Goal: Information Seeking & Learning: Learn about a topic

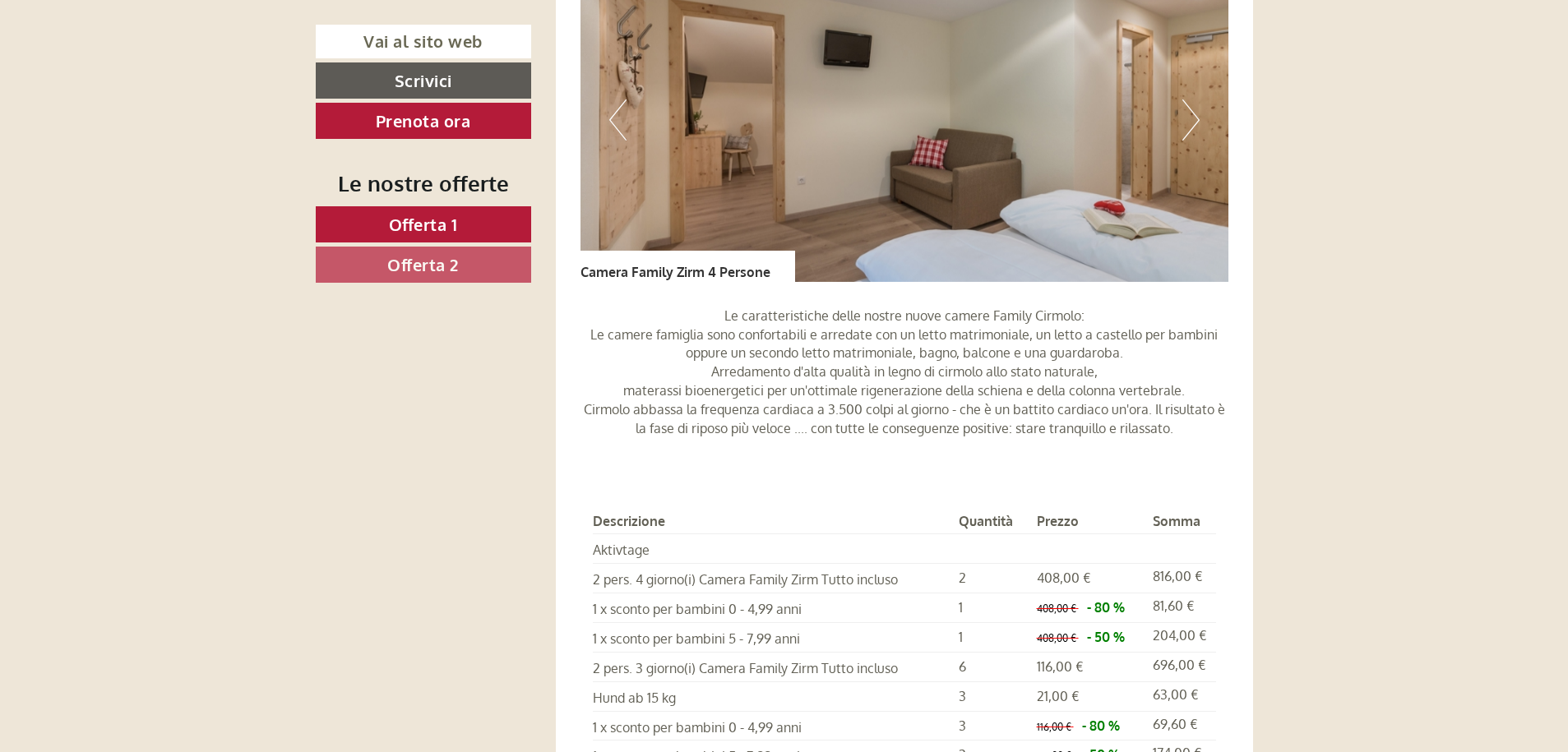
scroll to position [2960, 0]
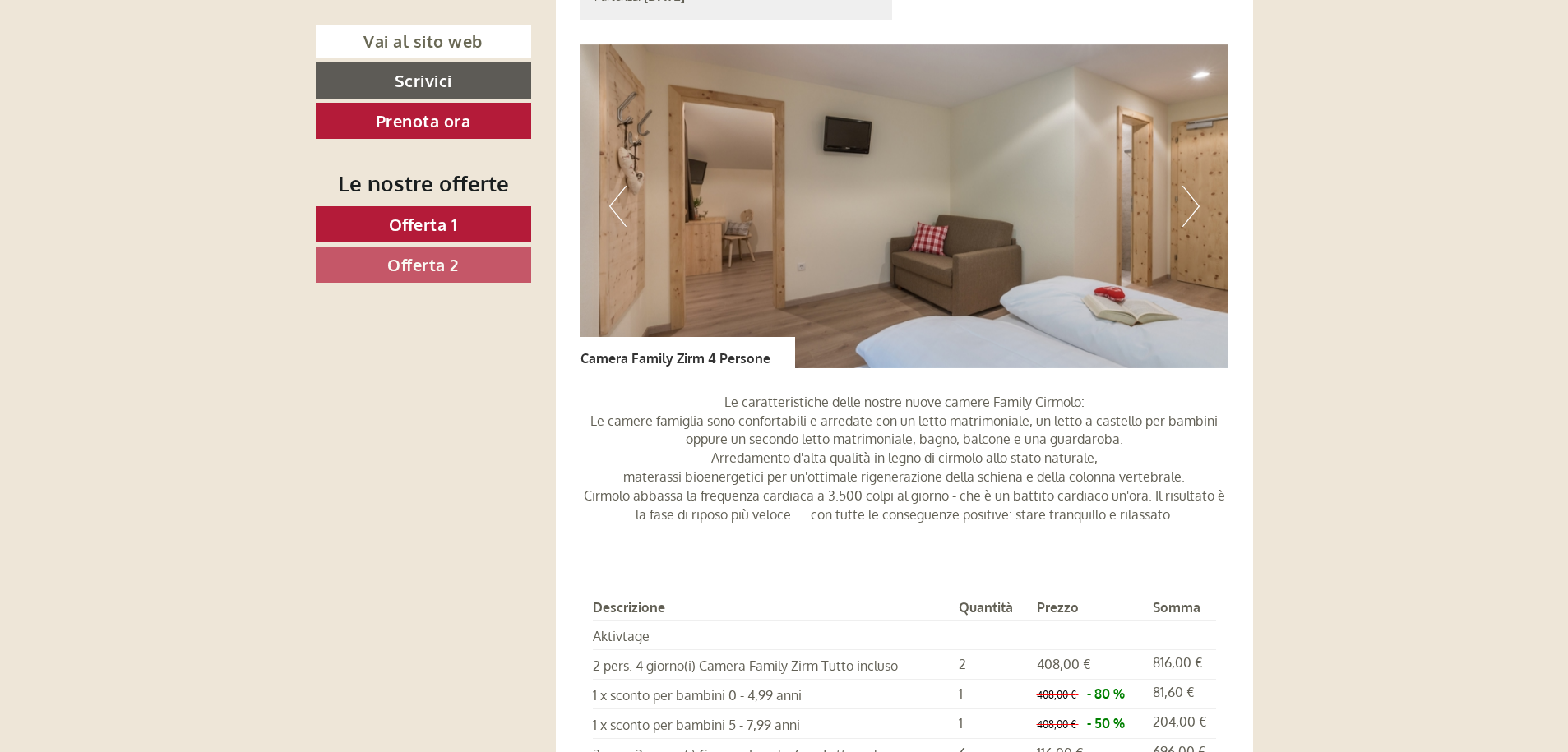
click at [1189, 207] on button "Next" at bounding box center [1191, 207] width 18 height 41
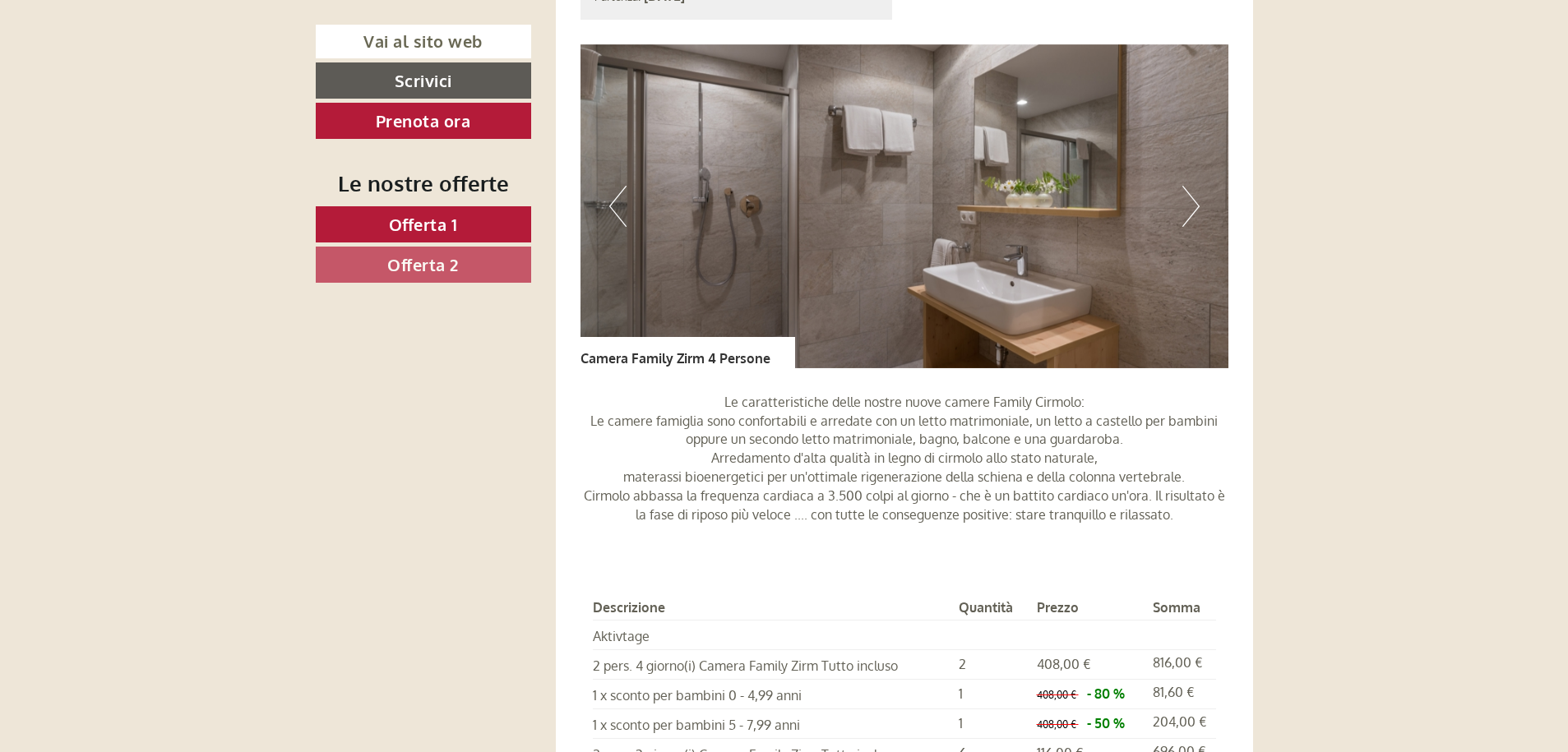
click at [1189, 207] on button "Next" at bounding box center [1191, 207] width 18 height 41
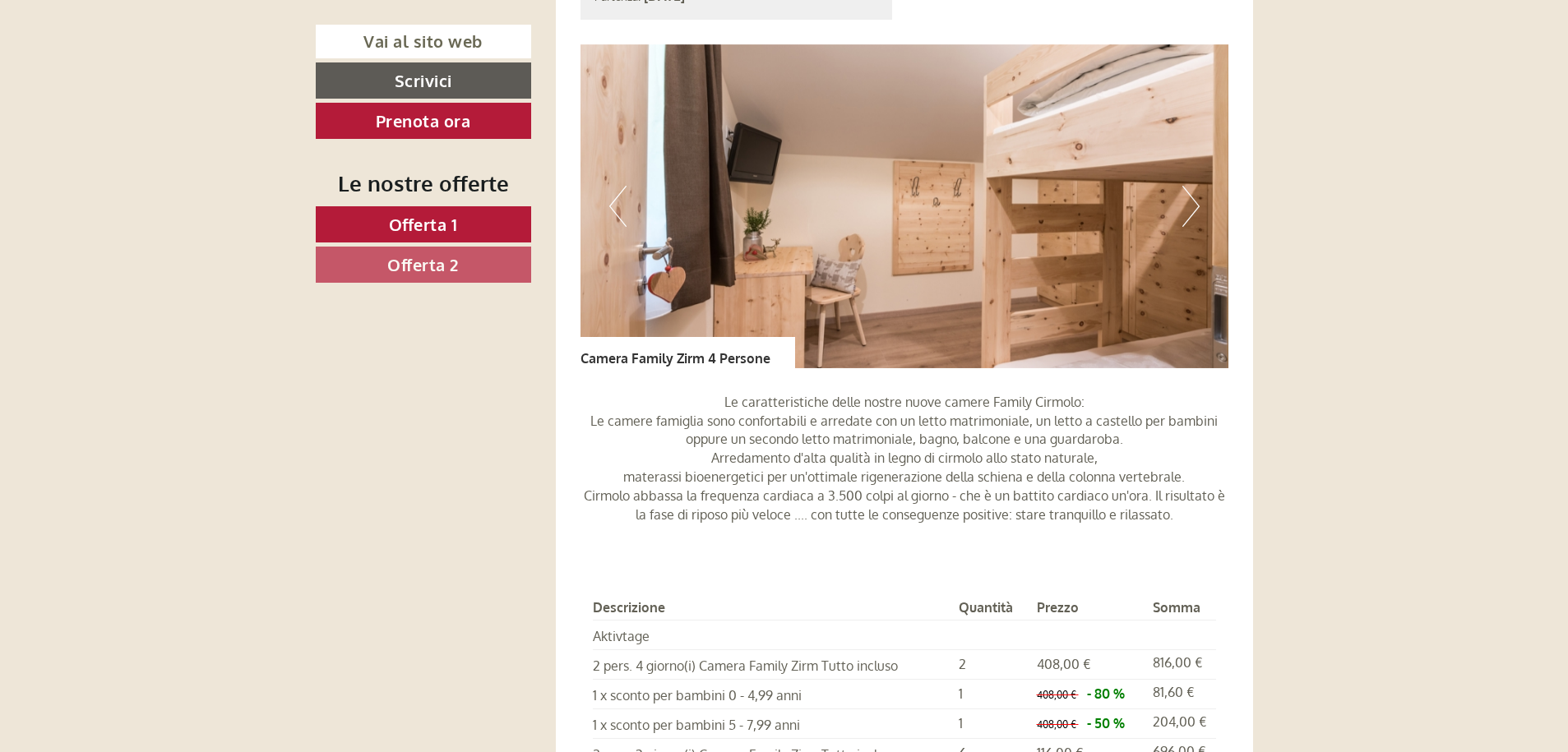
click at [1189, 207] on button "Next" at bounding box center [1191, 207] width 18 height 41
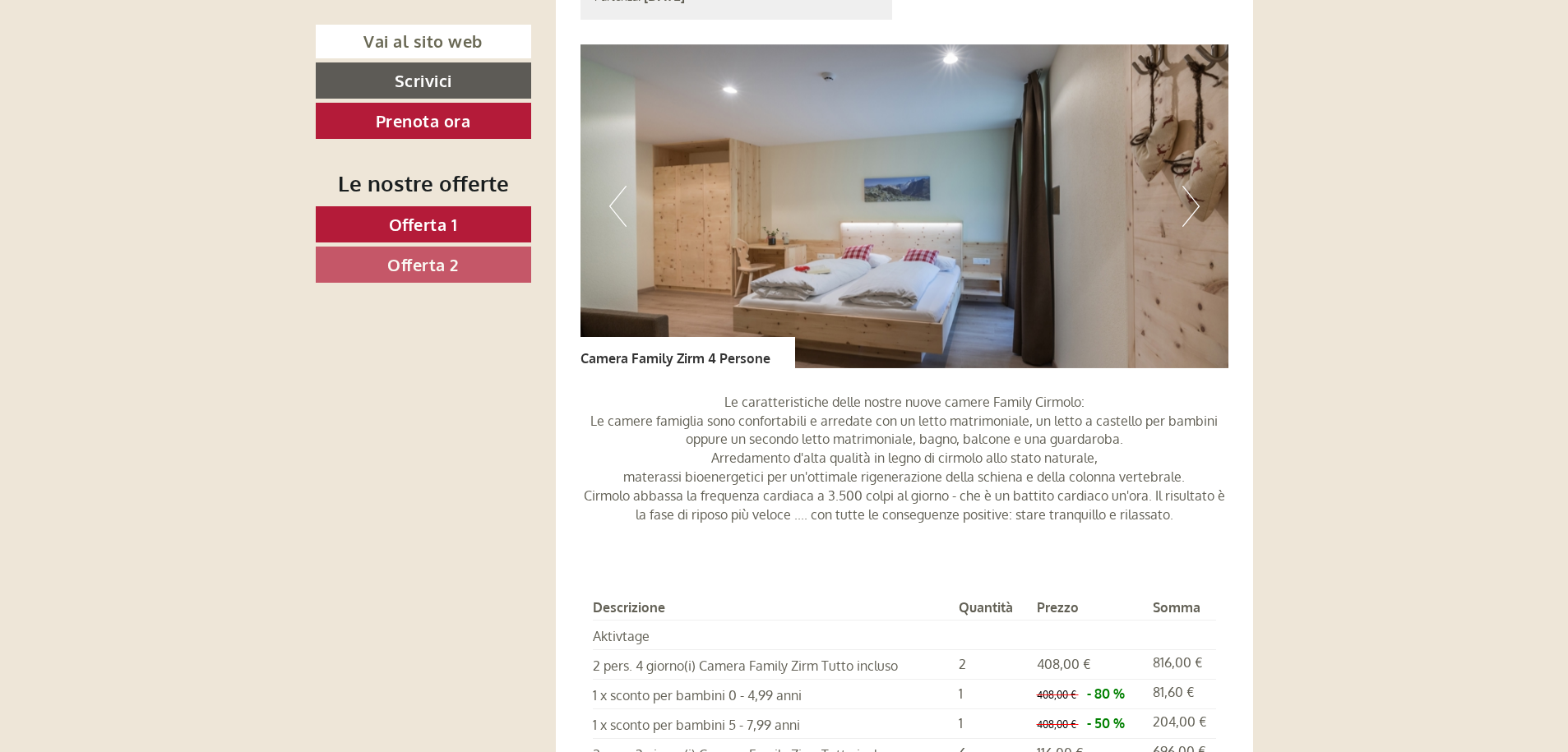
click at [1189, 207] on button "Next" at bounding box center [1191, 207] width 18 height 41
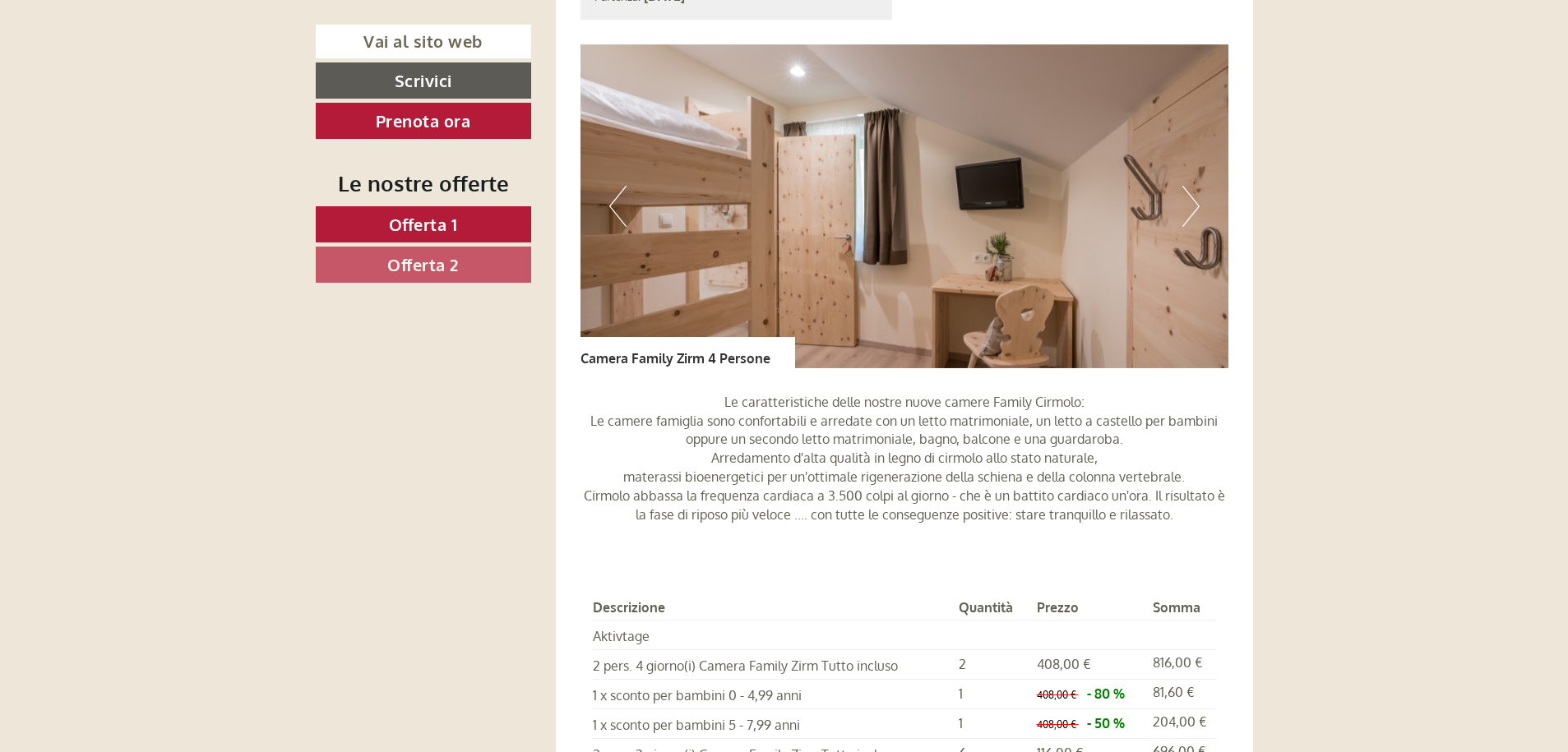
click at [1189, 207] on button "Next" at bounding box center [1191, 207] width 18 height 41
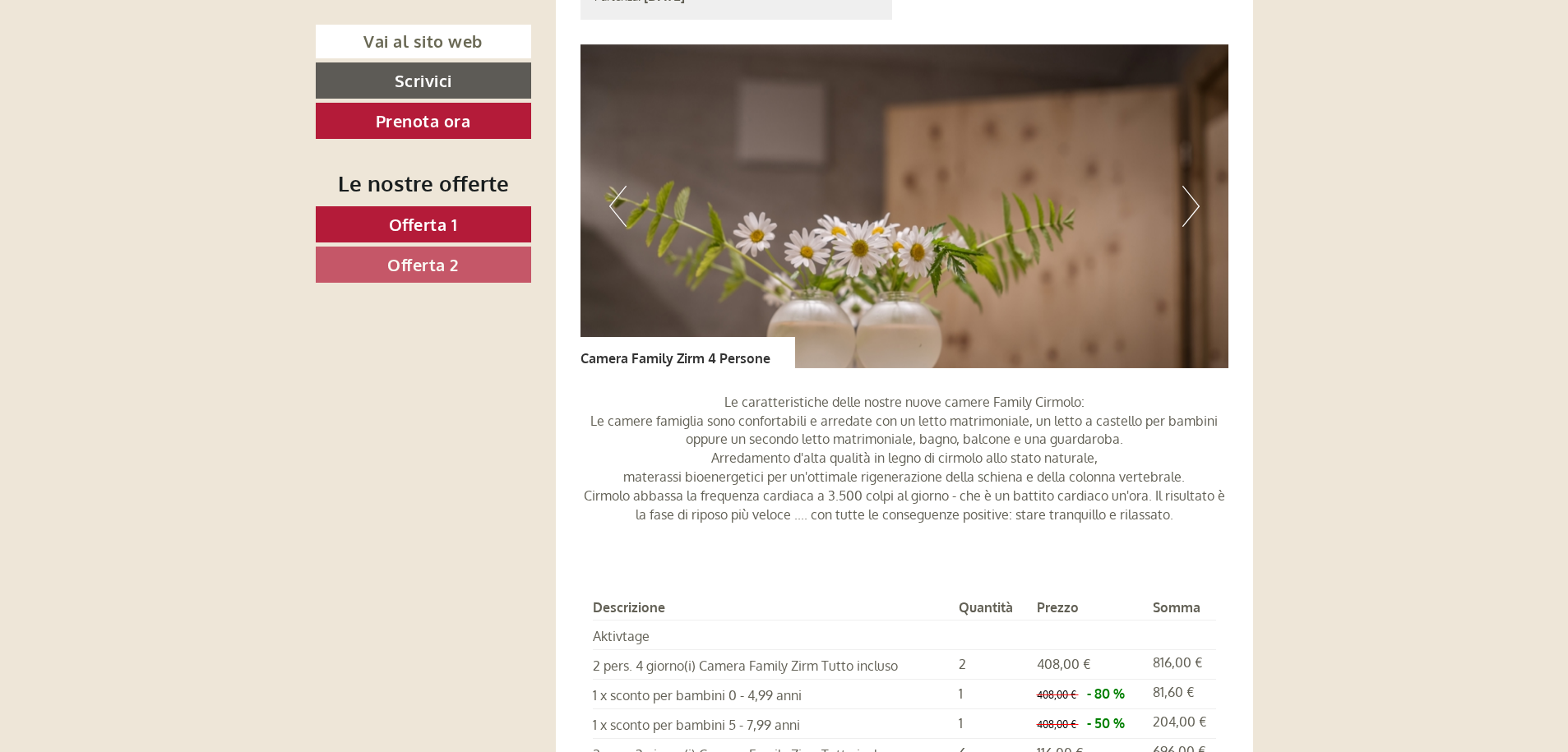
click at [1189, 207] on button "Next" at bounding box center [1191, 207] width 18 height 41
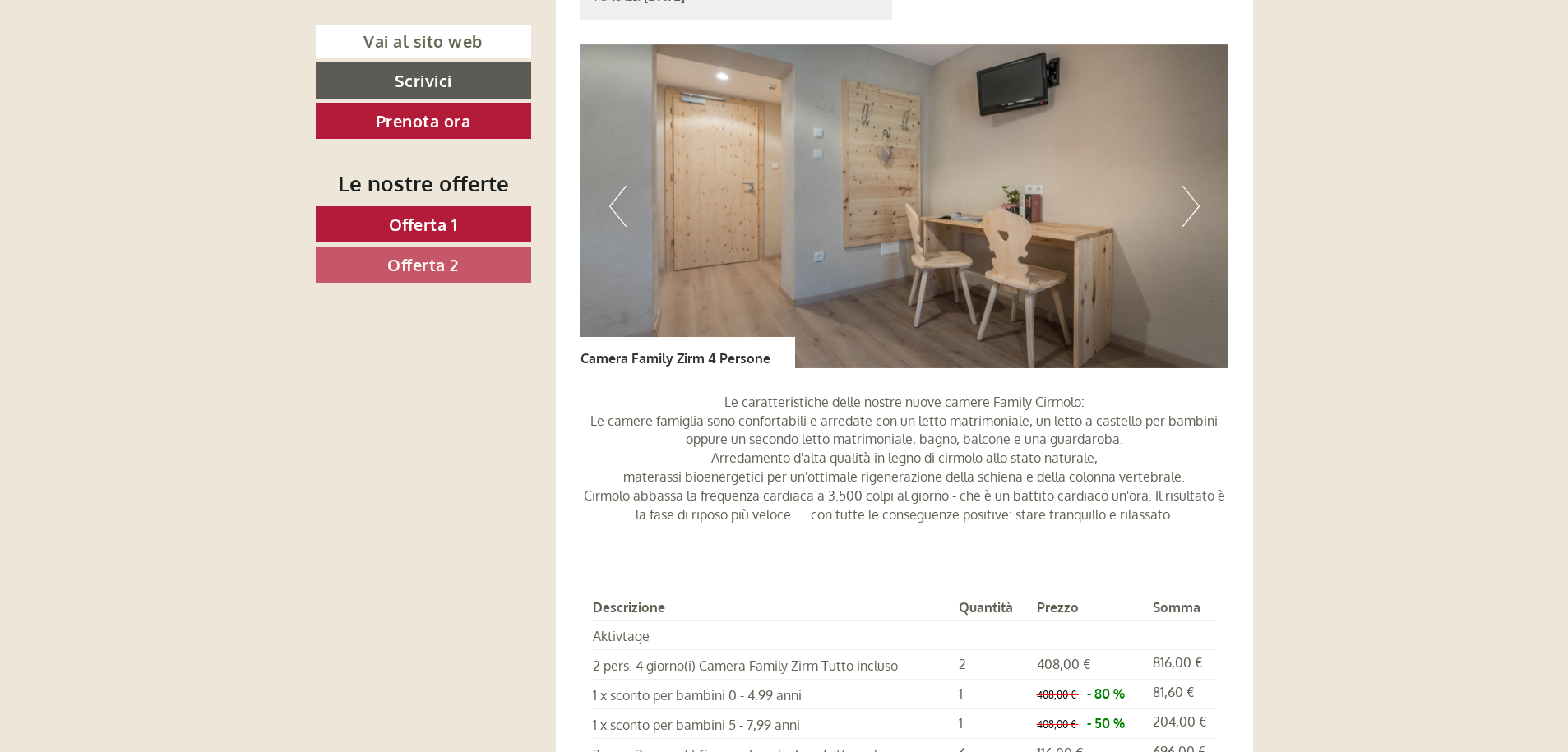
click at [1189, 207] on button "Next" at bounding box center [1191, 207] width 18 height 41
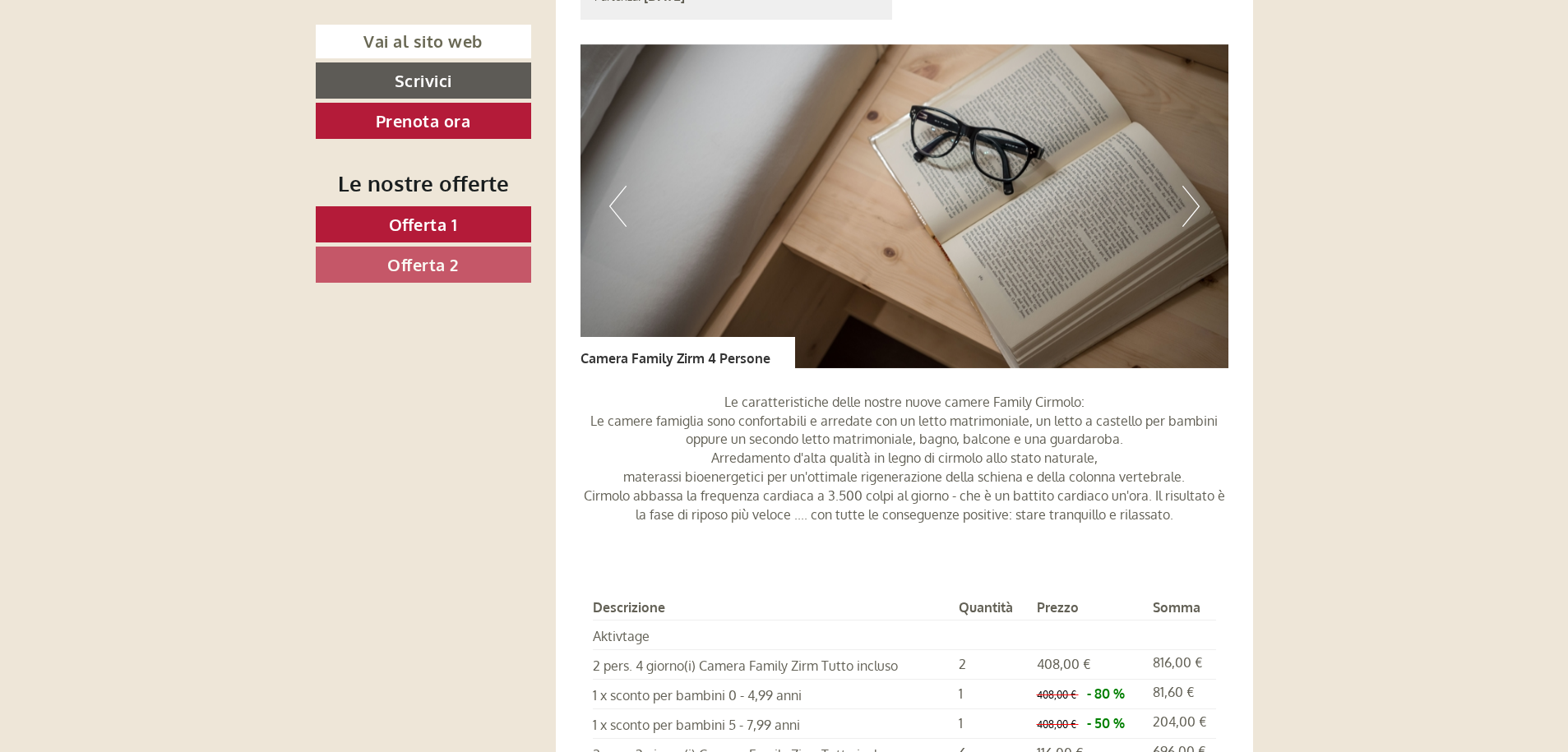
click at [1189, 207] on button "Next" at bounding box center [1191, 207] width 18 height 41
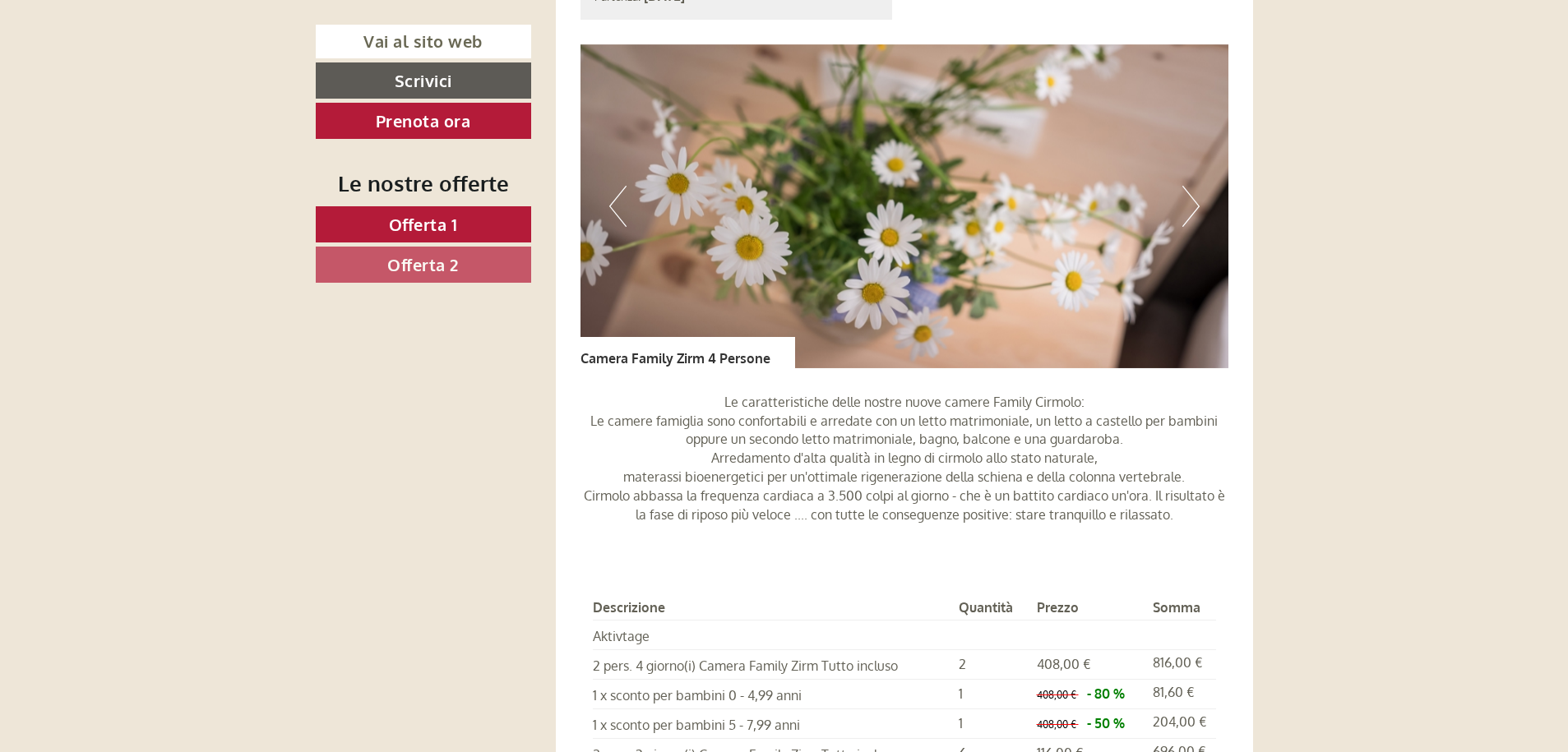
click at [1189, 209] on button "Next" at bounding box center [1191, 207] width 18 height 41
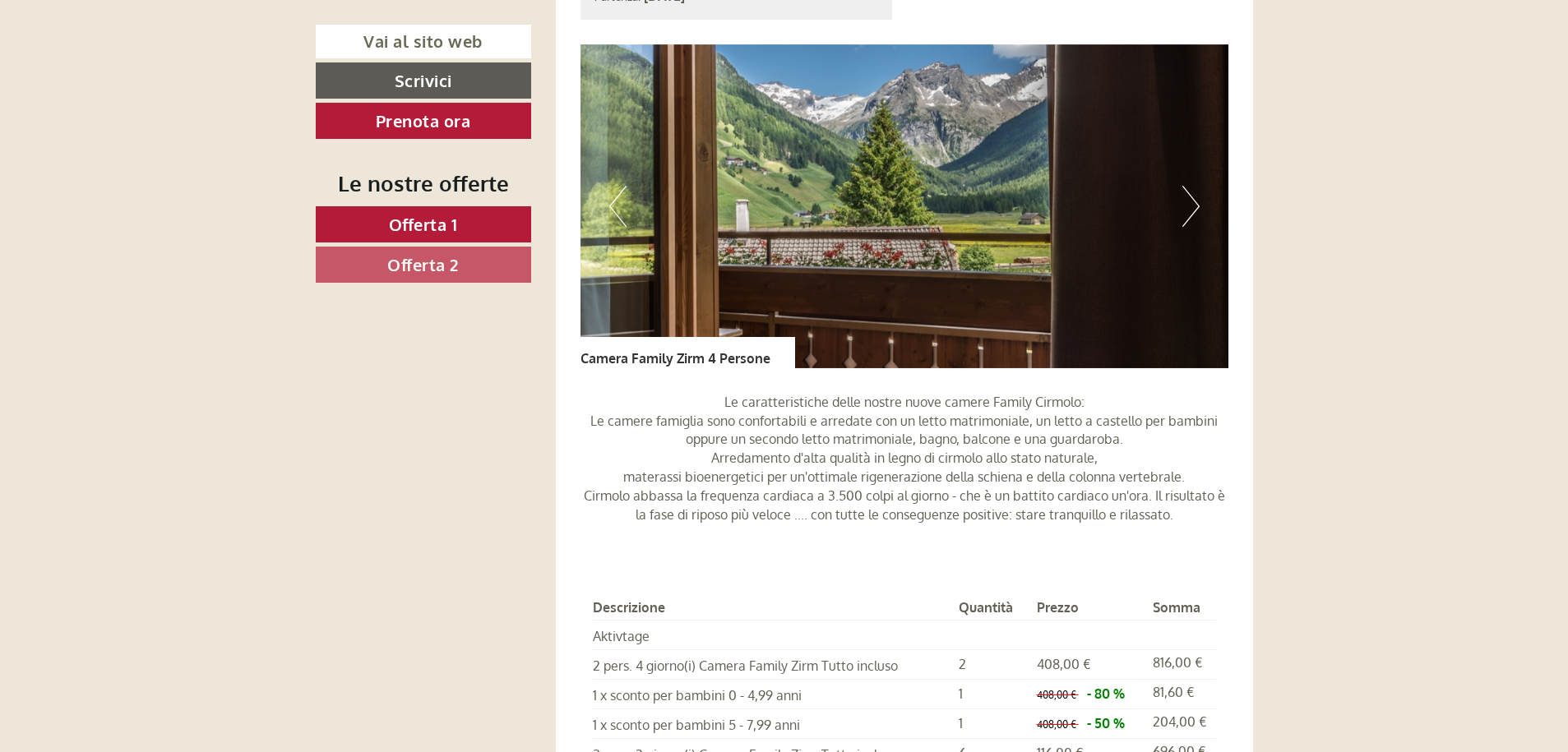
click at [1189, 209] on button "Next" at bounding box center [1191, 207] width 18 height 41
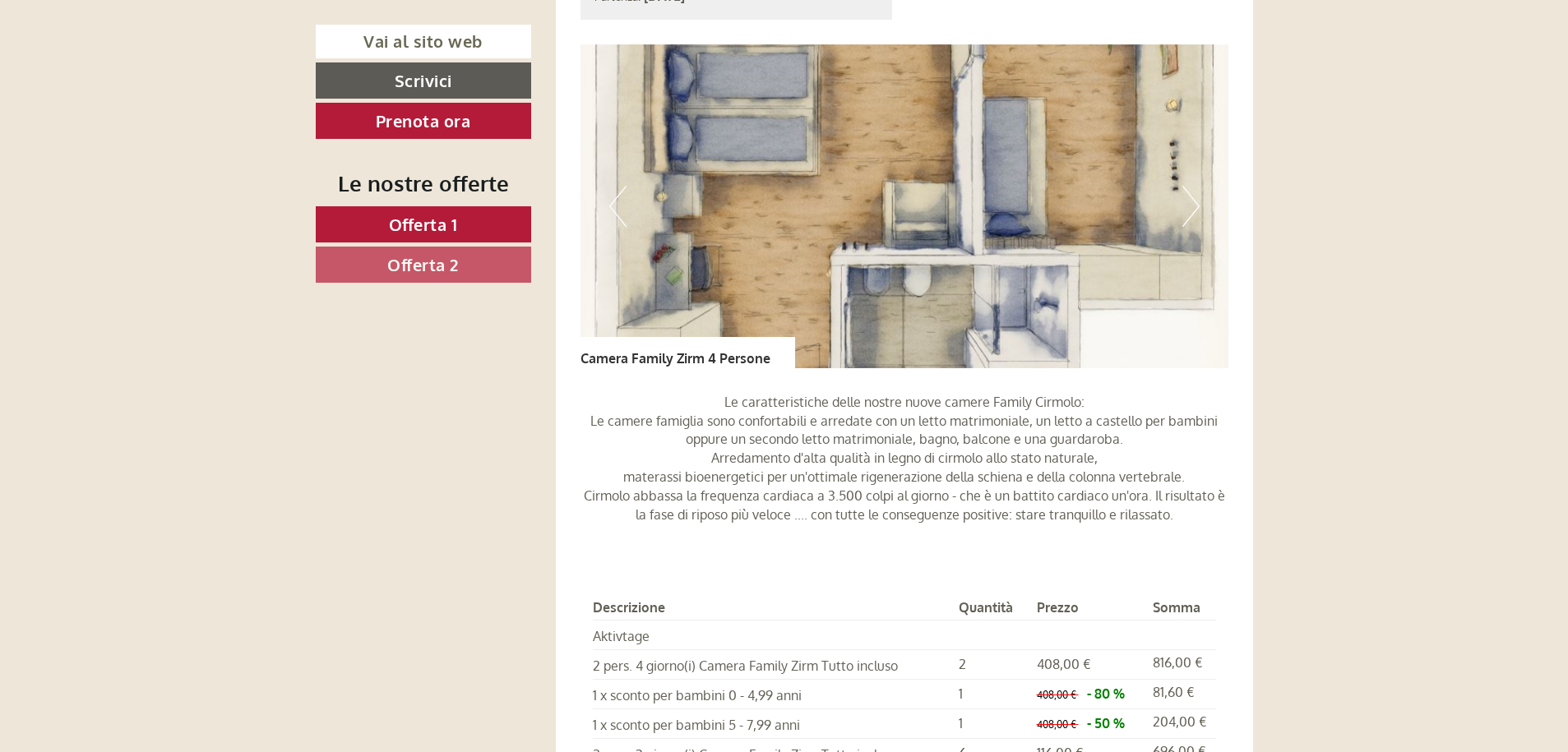
click at [1189, 209] on button "Next" at bounding box center [1191, 207] width 18 height 41
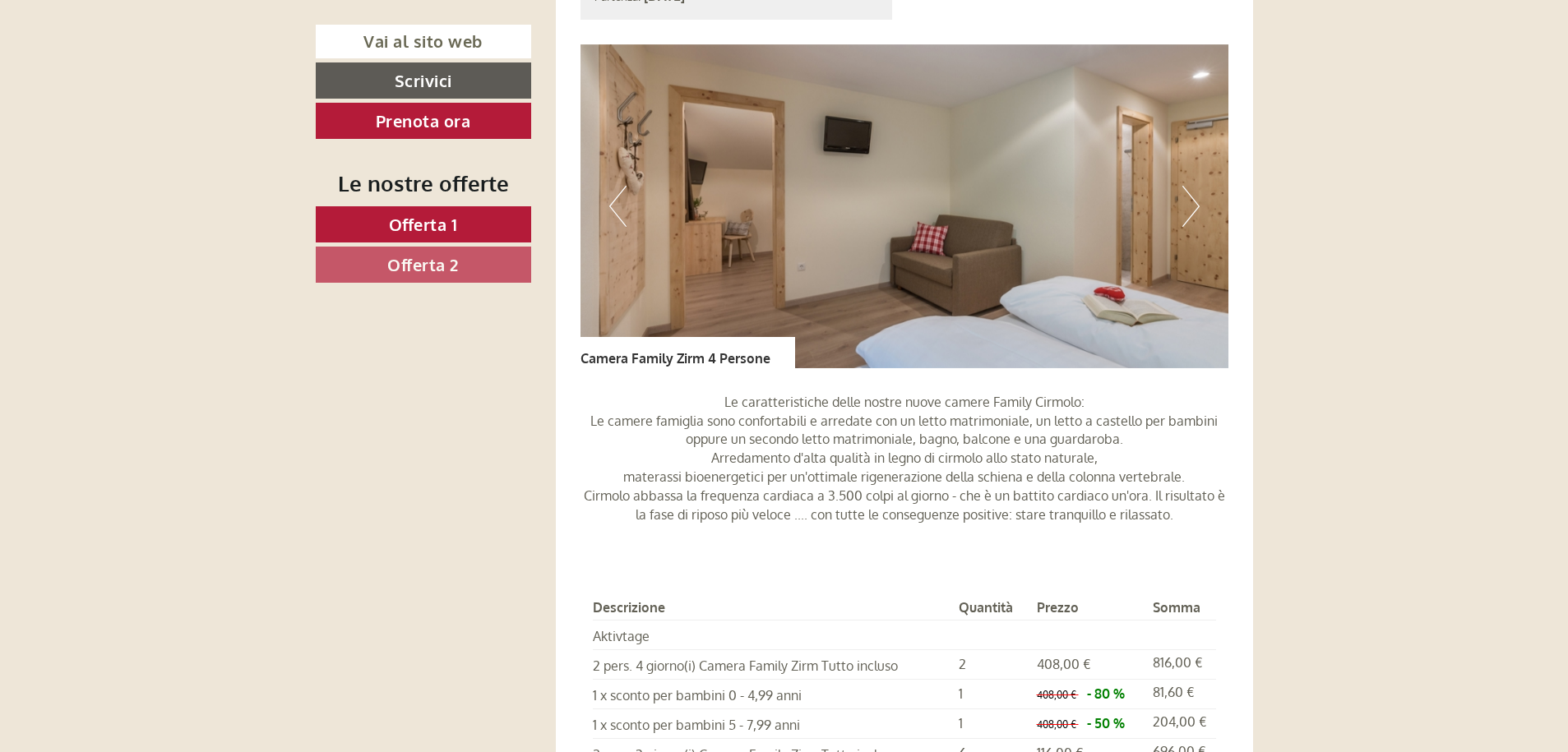
click at [618, 197] on button "Previous" at bounding box center [618, 207] width 18 height 41
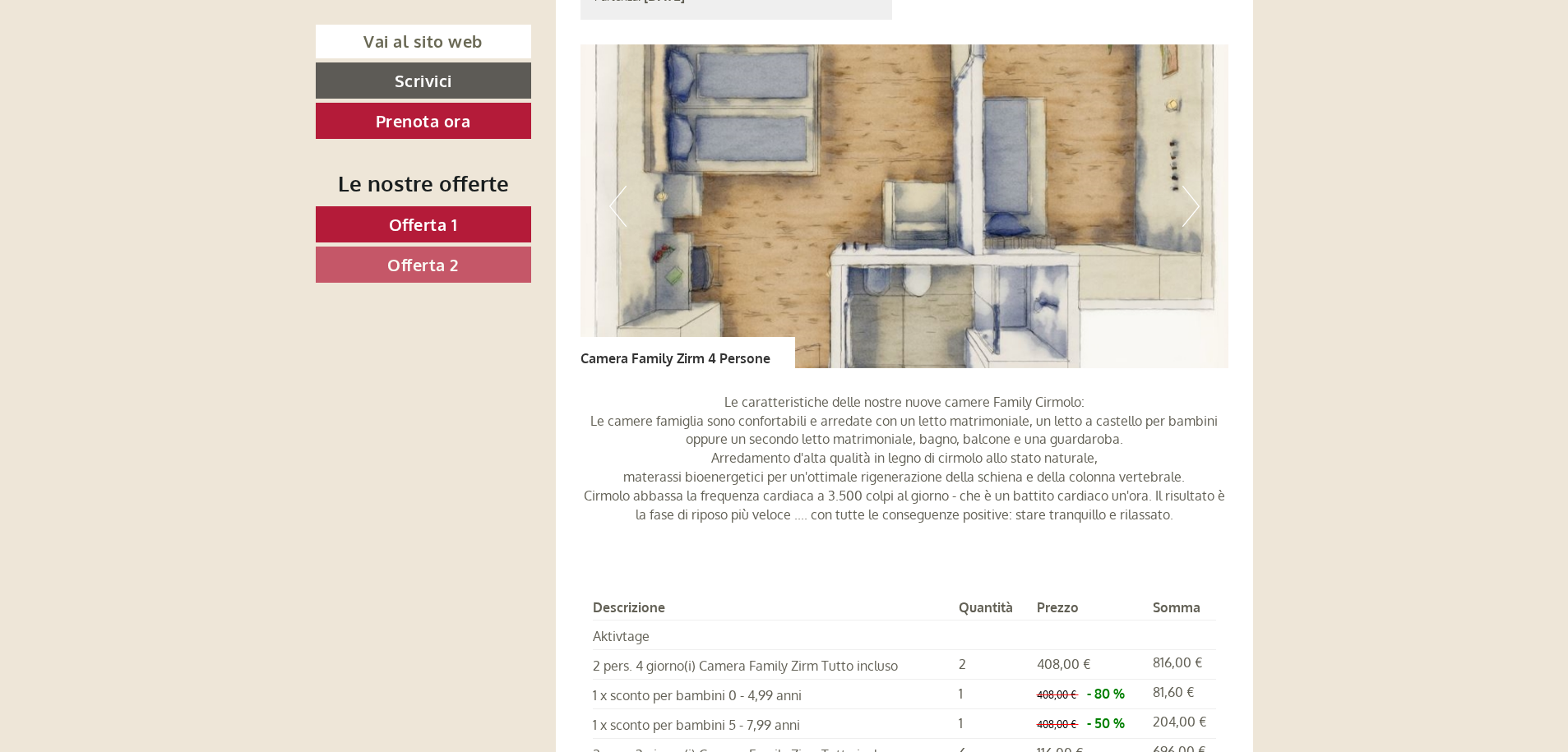
click at [890, 268] on img at bounding box center [904, 206] width 648 height 324
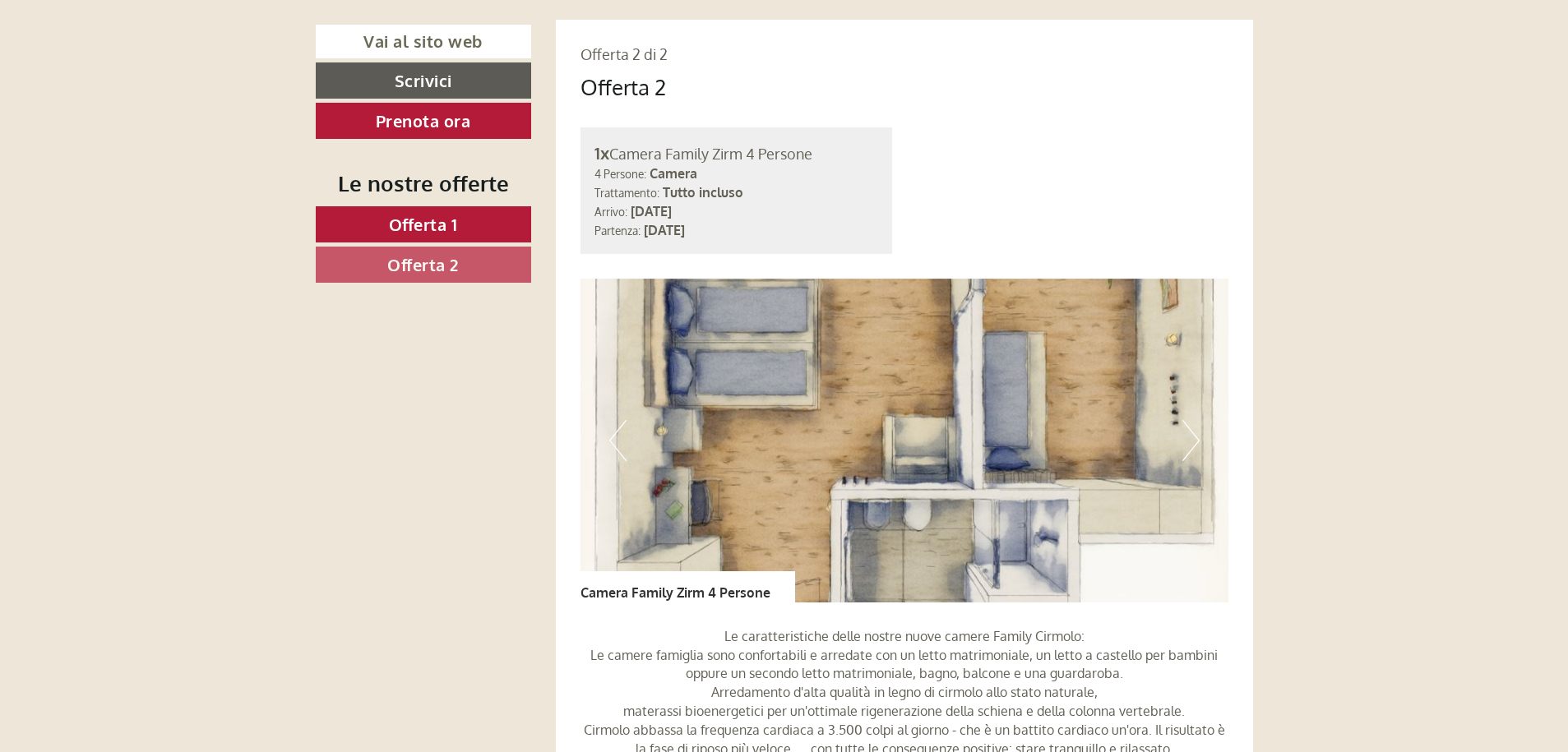
scroll to position [2713, 0]
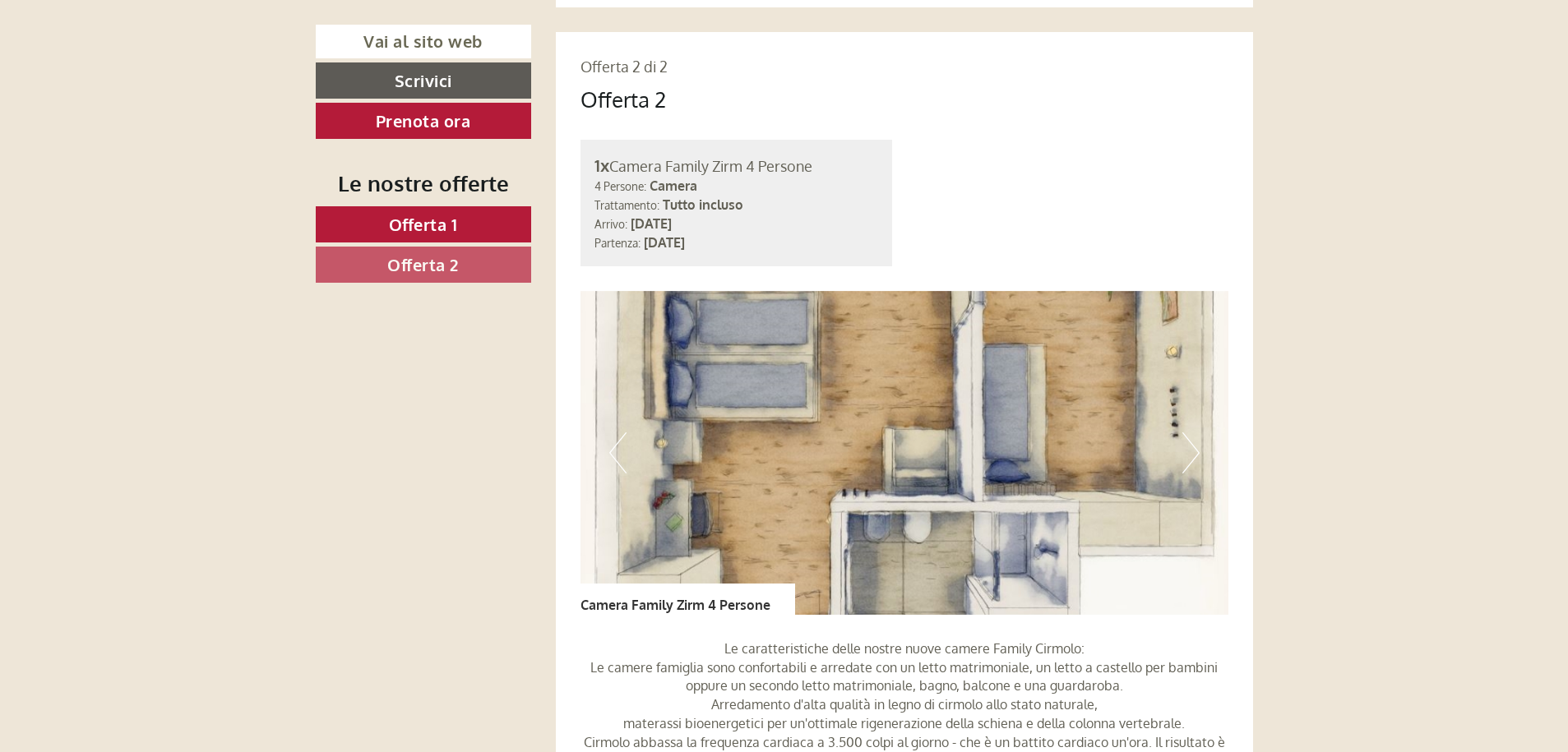
click at [1195, 454] on button "Next" at bounding box center [1191, 453] width 18 height 41
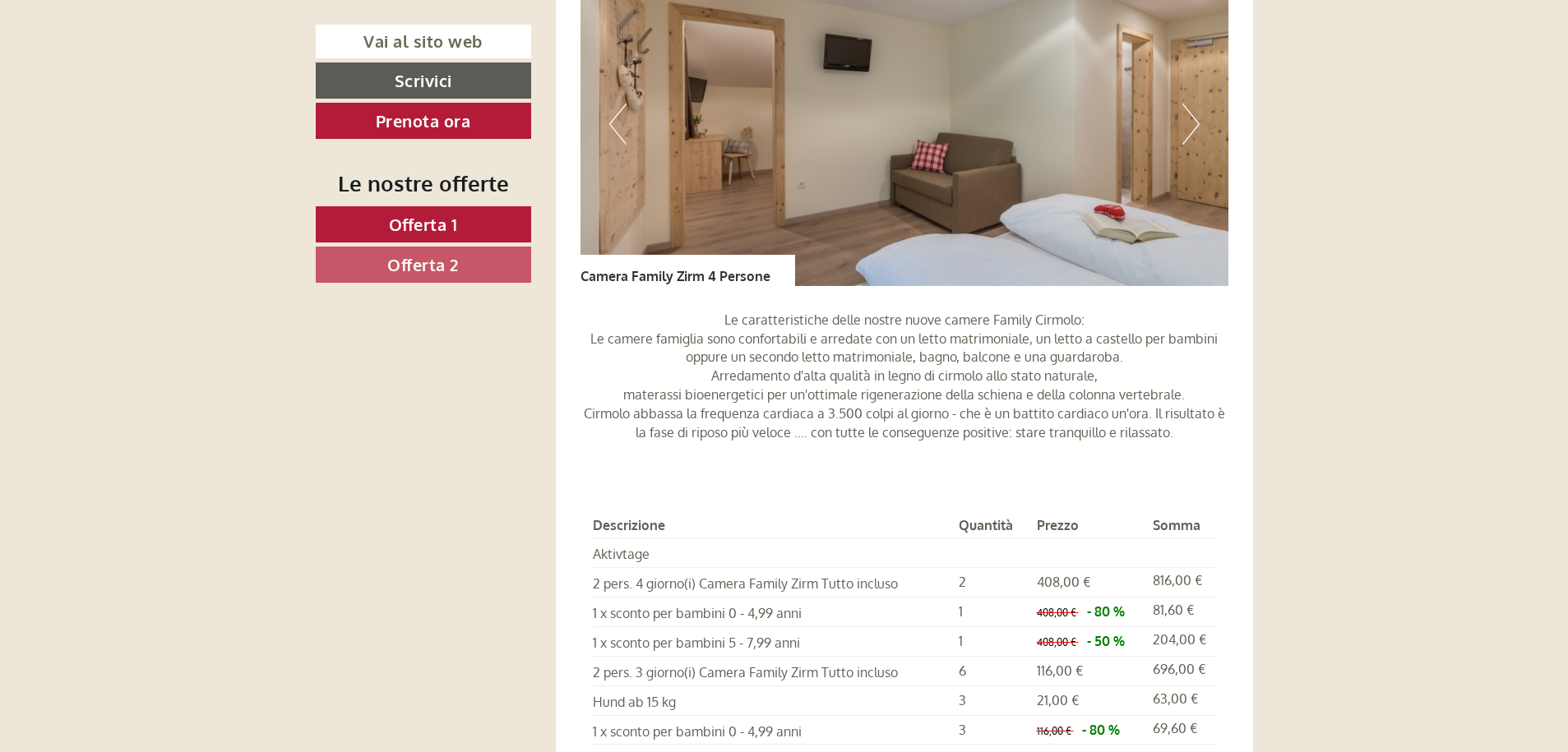
scroll to position [2960, 0]
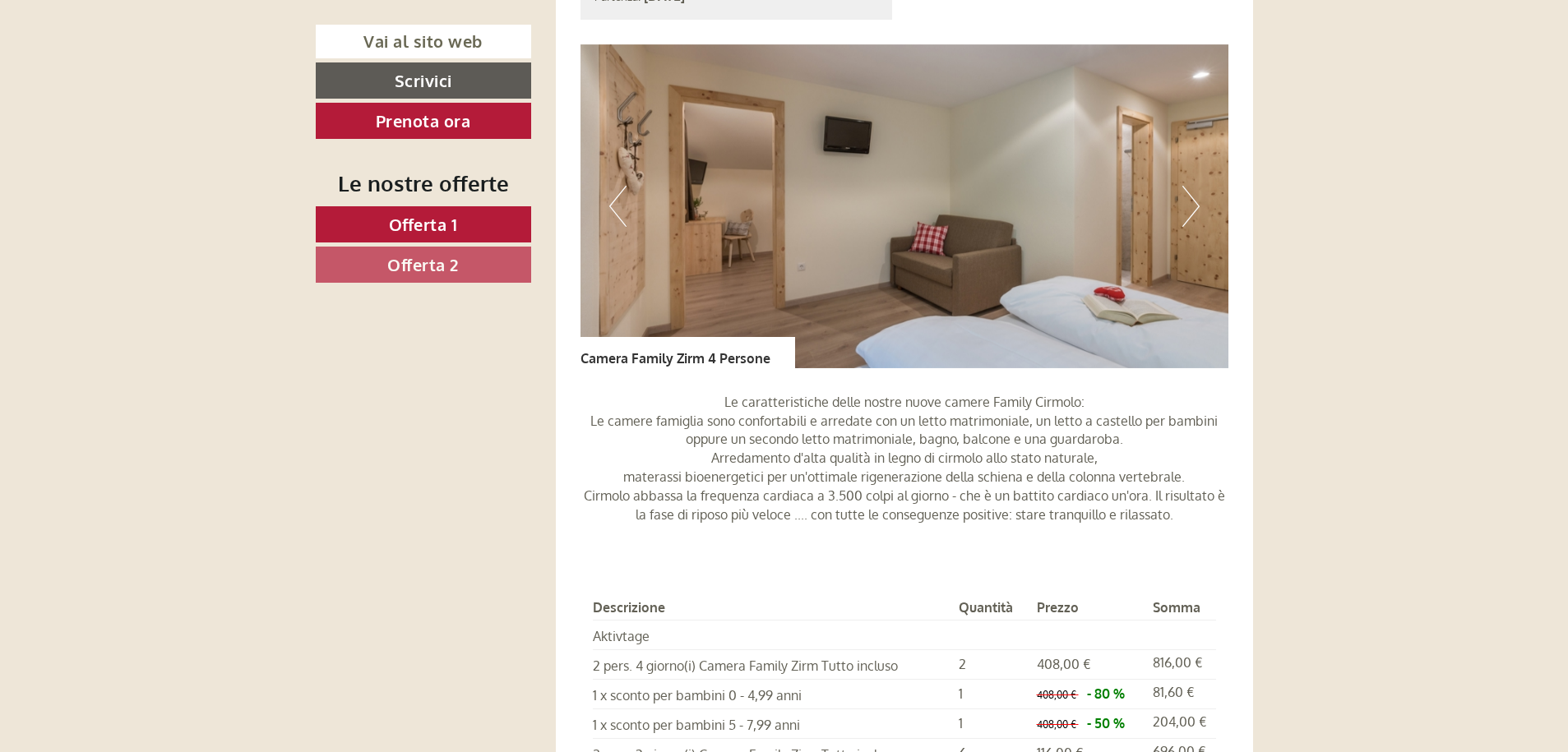
click at [1187, 211] on button "Next" at bounding box center [1191, 207] width 18 height 41
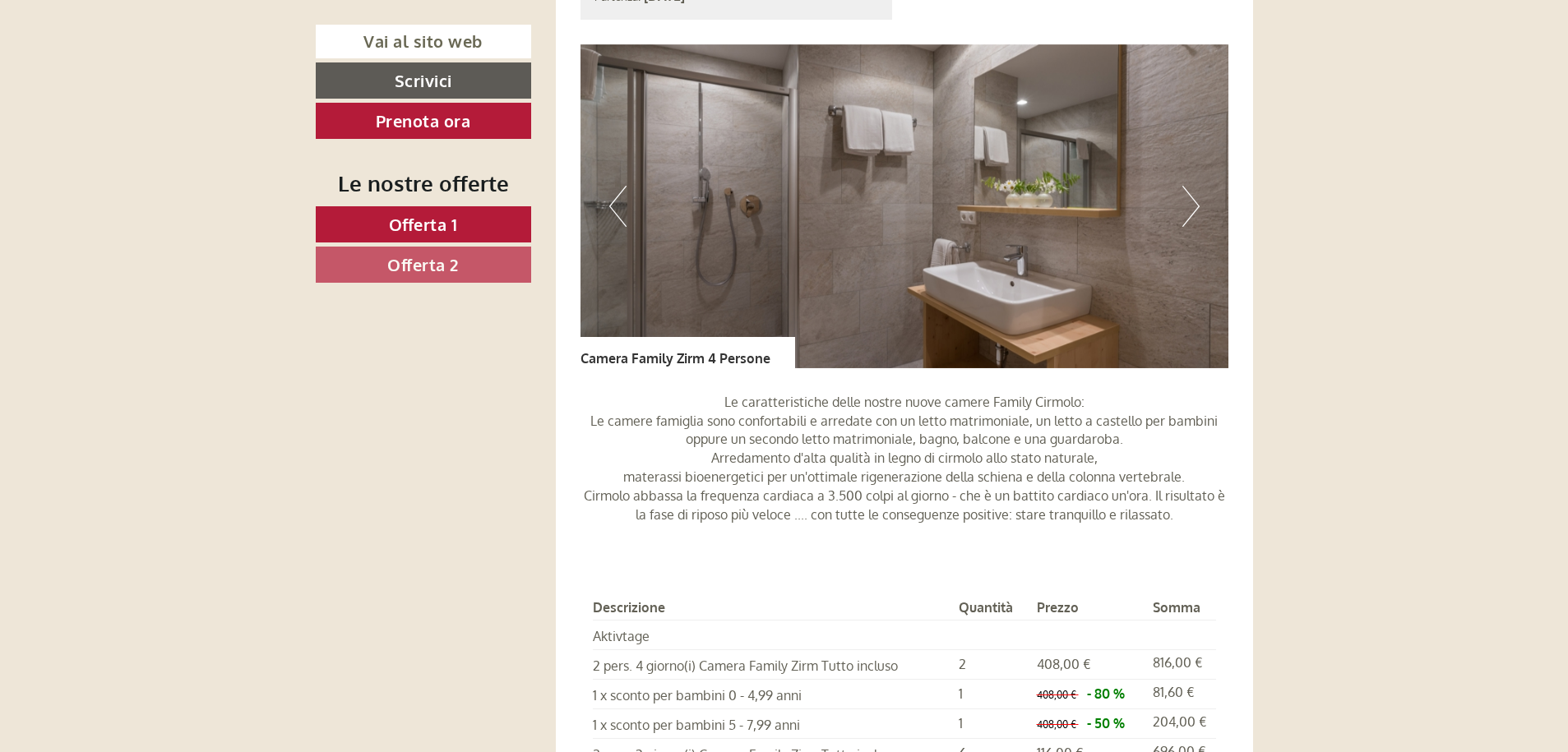
click at [1187, 211] on button "Next" at bounding box center [1191, 207] width 18 height 41
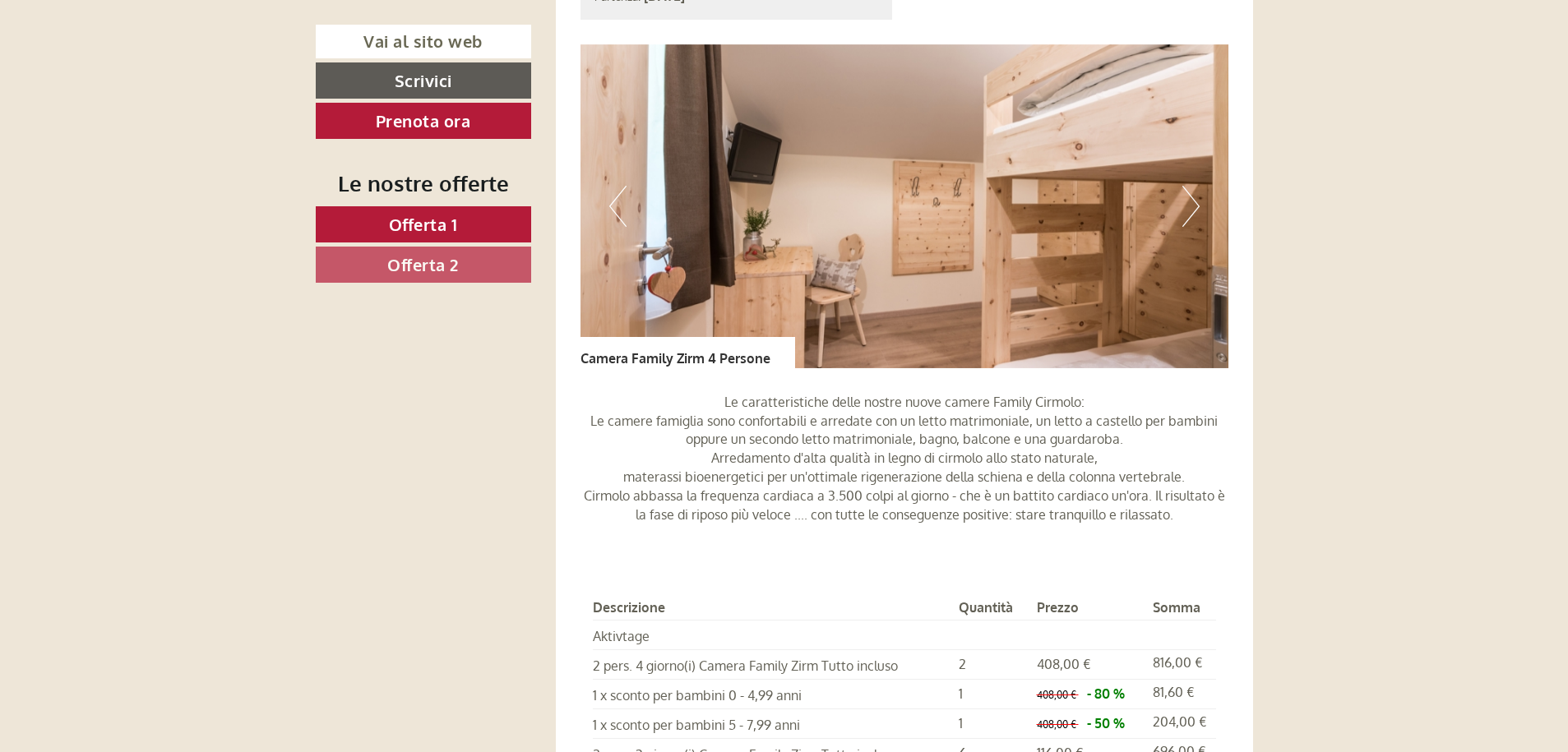
click at [1187, 211] on button "Next" at bounding box center [1191, 207] width 18 height 41
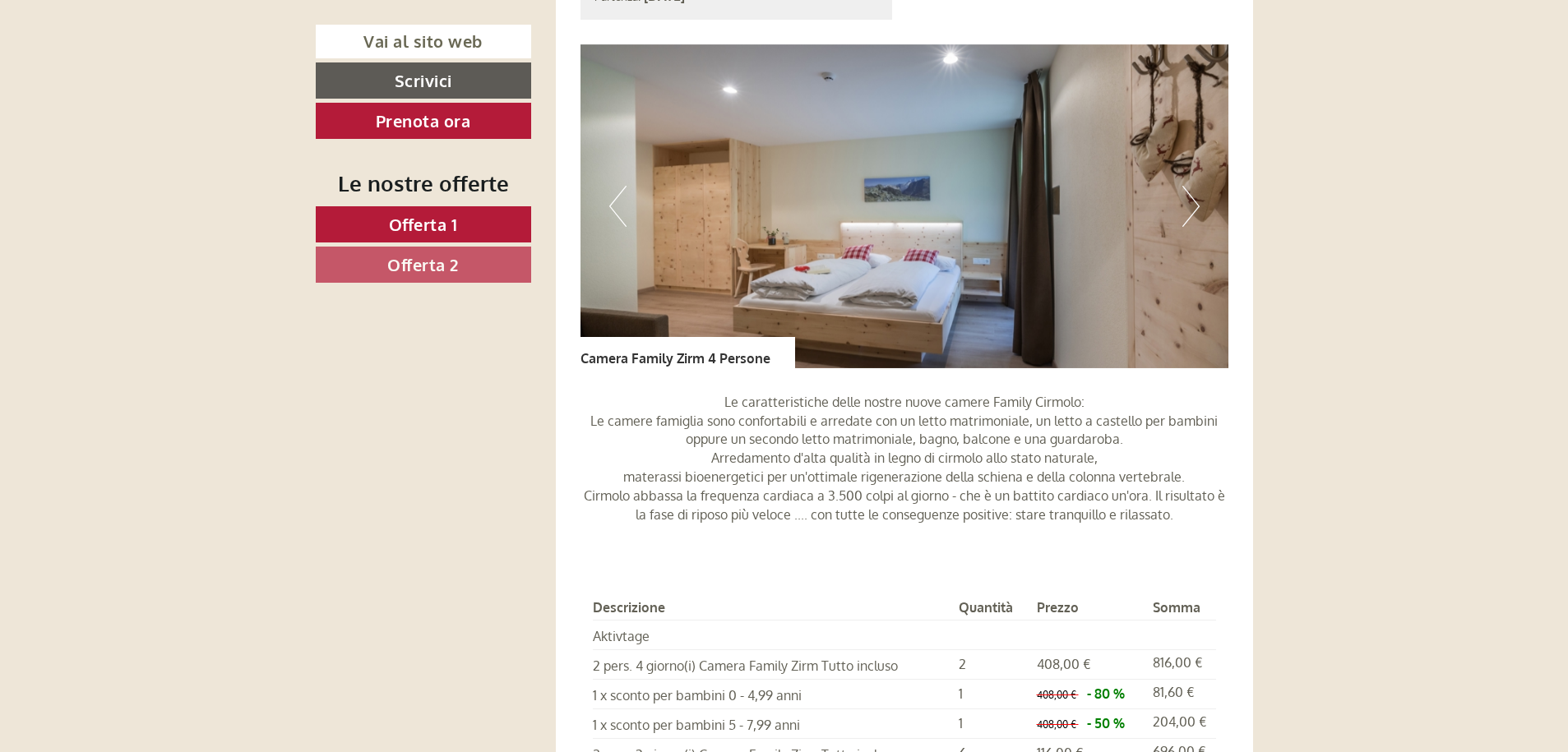
click at [1187, 211] on button "Next" at bounding box center [1191, 207] width 18 height 41
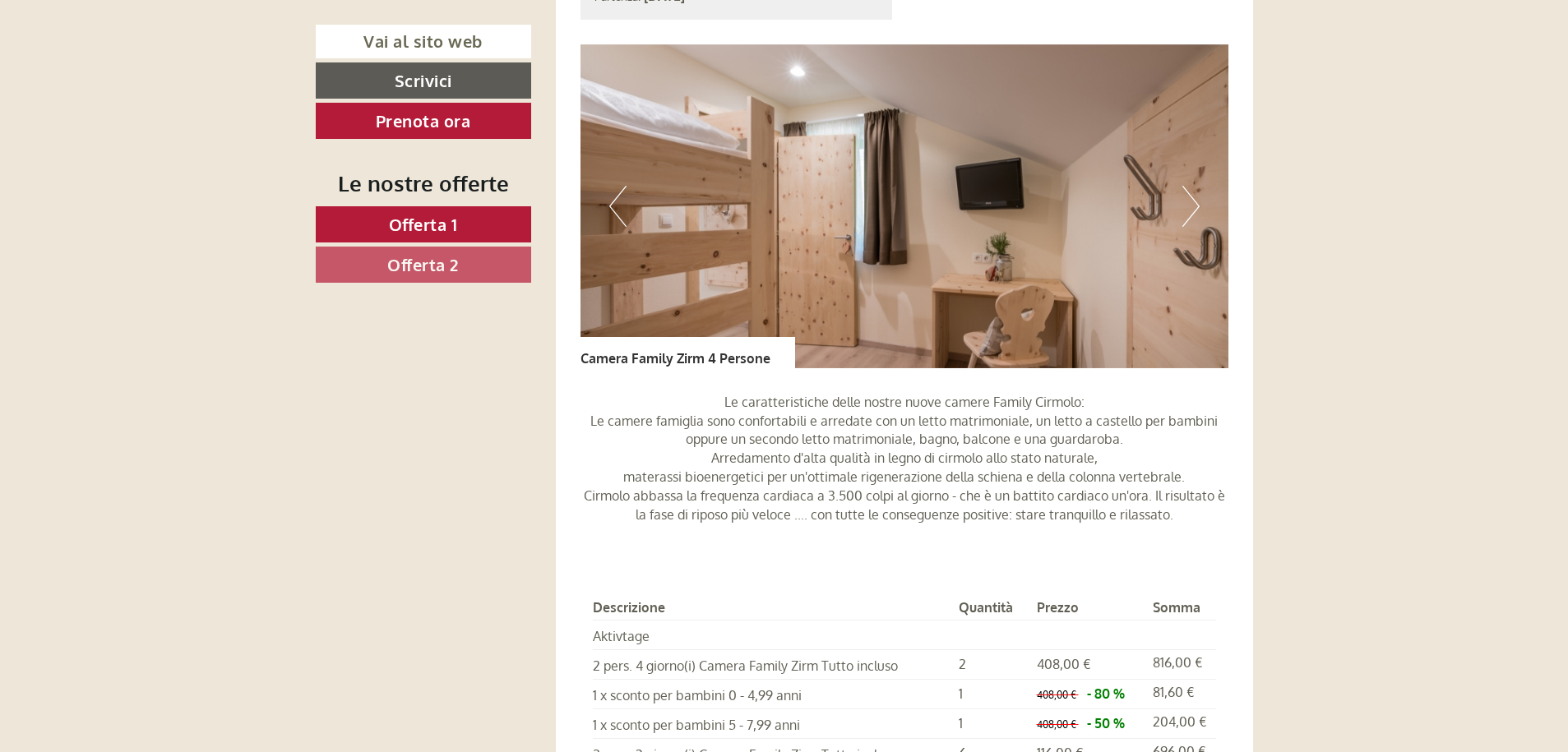
click at [1187, 210] on button "Next" at bounding box center [1191, 207] width 18 height 41
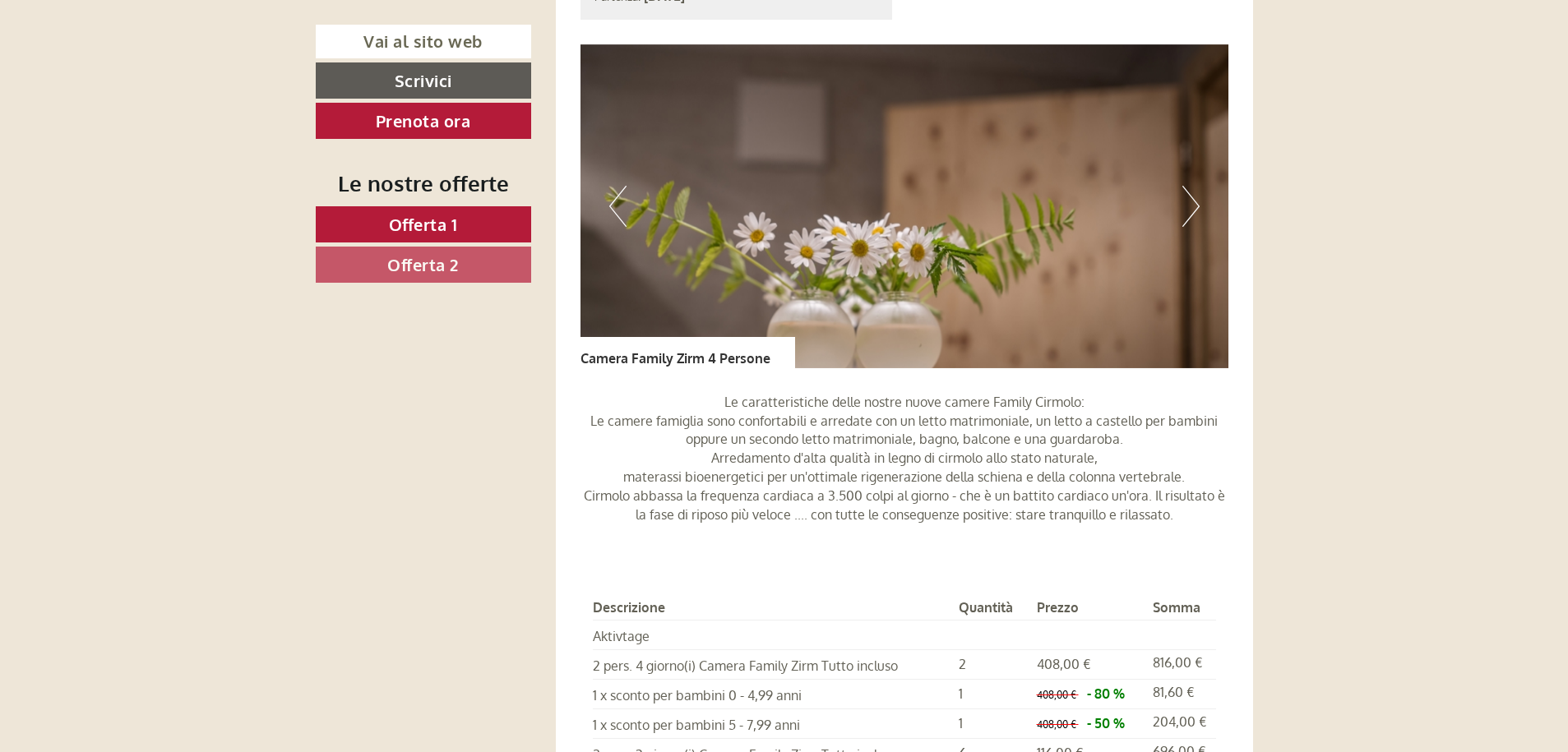
click at [1187, 210] on button "Next" at bounding box center [1191, 207] width 18 height 41
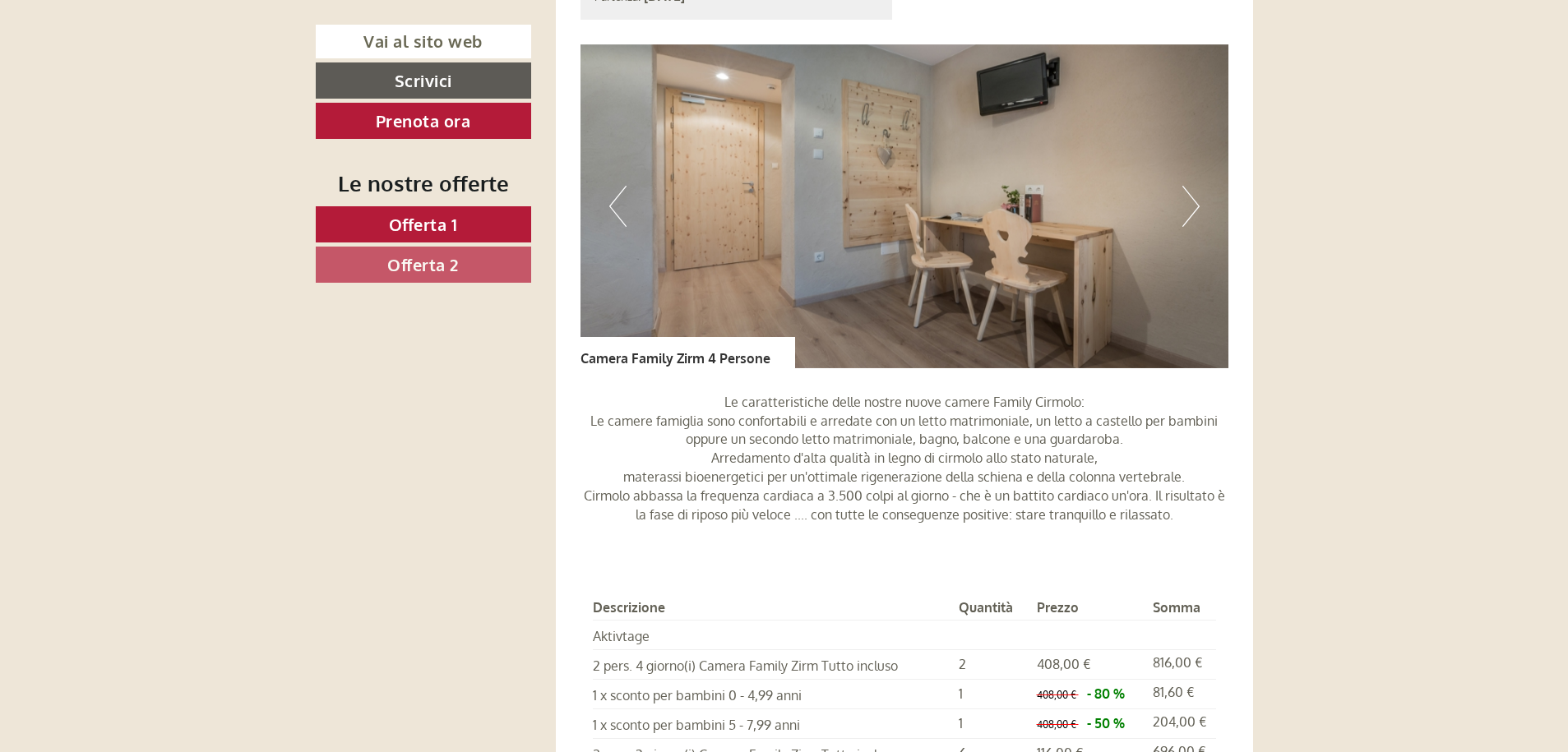
click at [1187, 210] on button "Next" at bounding box center [1191, 207] width 18 height 41
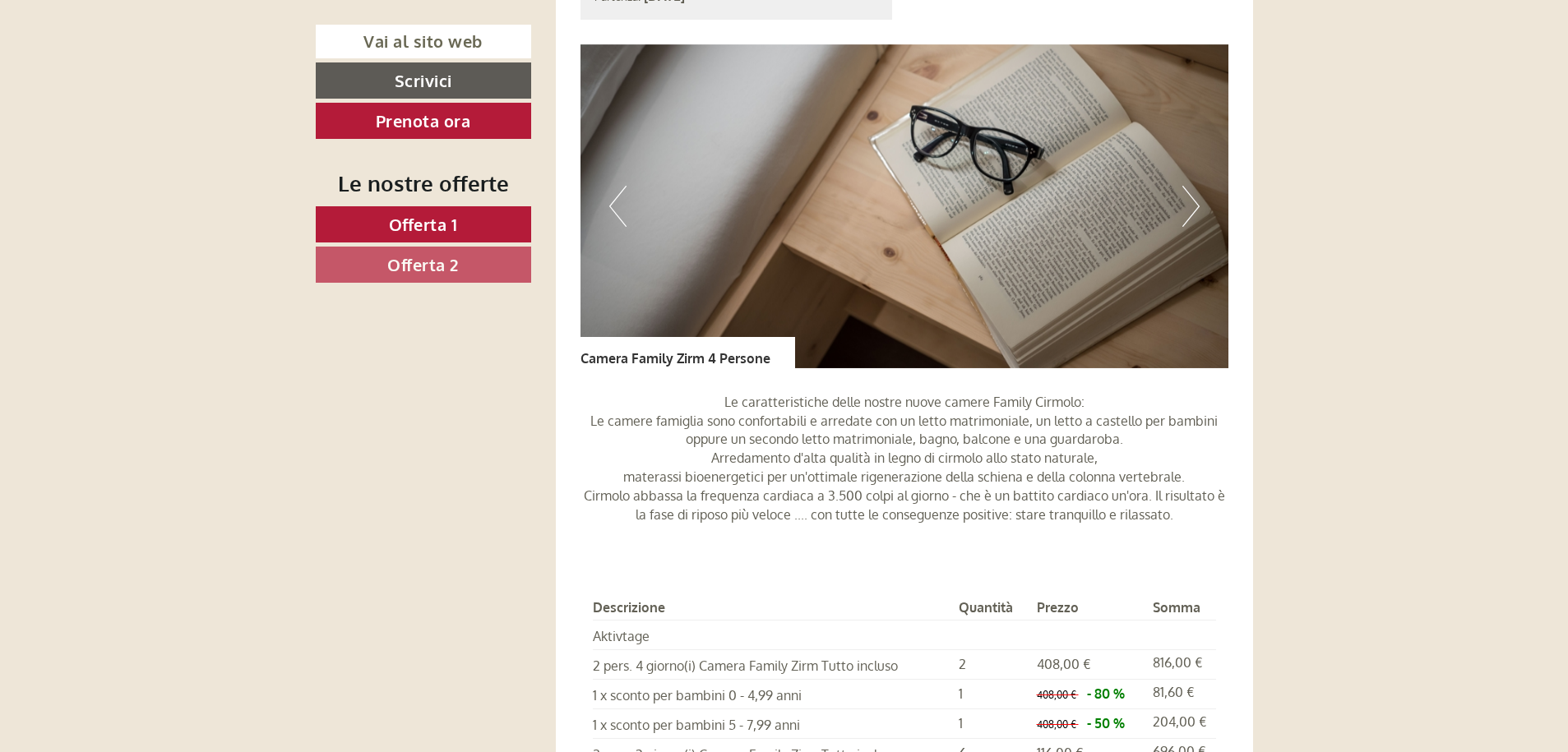
click at [1187, 210] on button "Next" at bounding box center [1191, 207] width 18 height 41
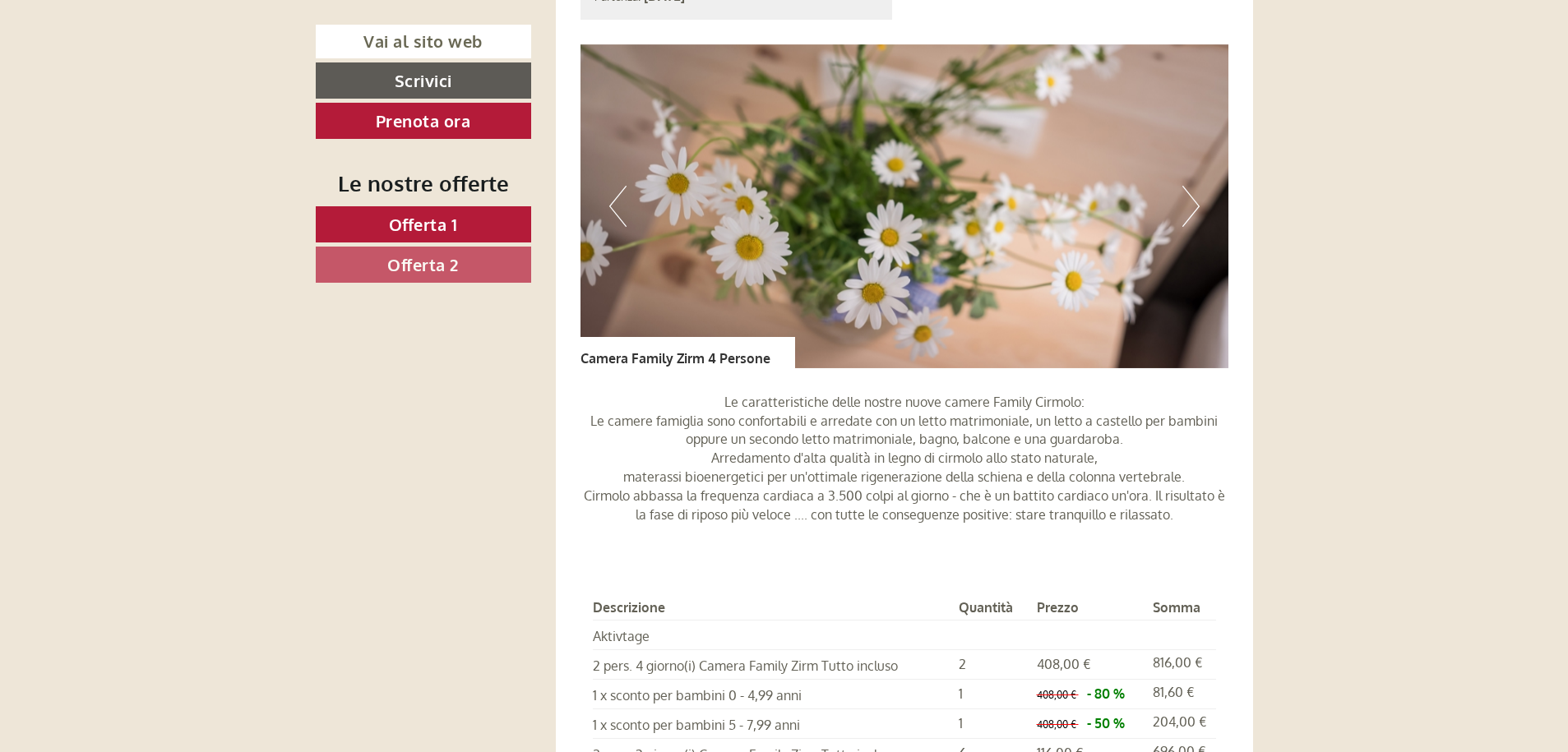
click at [1187, 210] on button "Next" at bounding box center [1191, 207] width 18 height 41
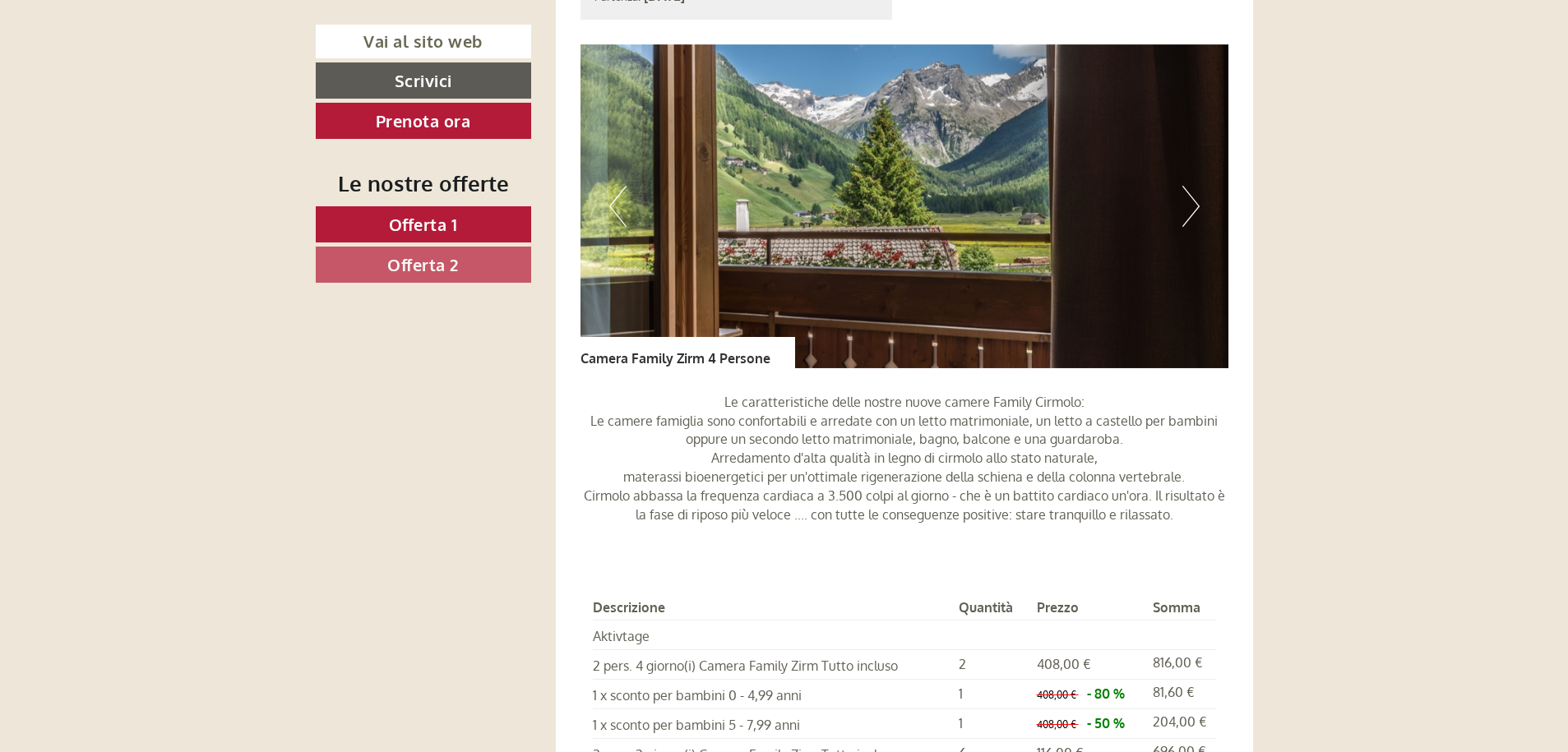
click at [1186, 209] on button "Next" at bounding box center [1191, 207] width 18 height 41
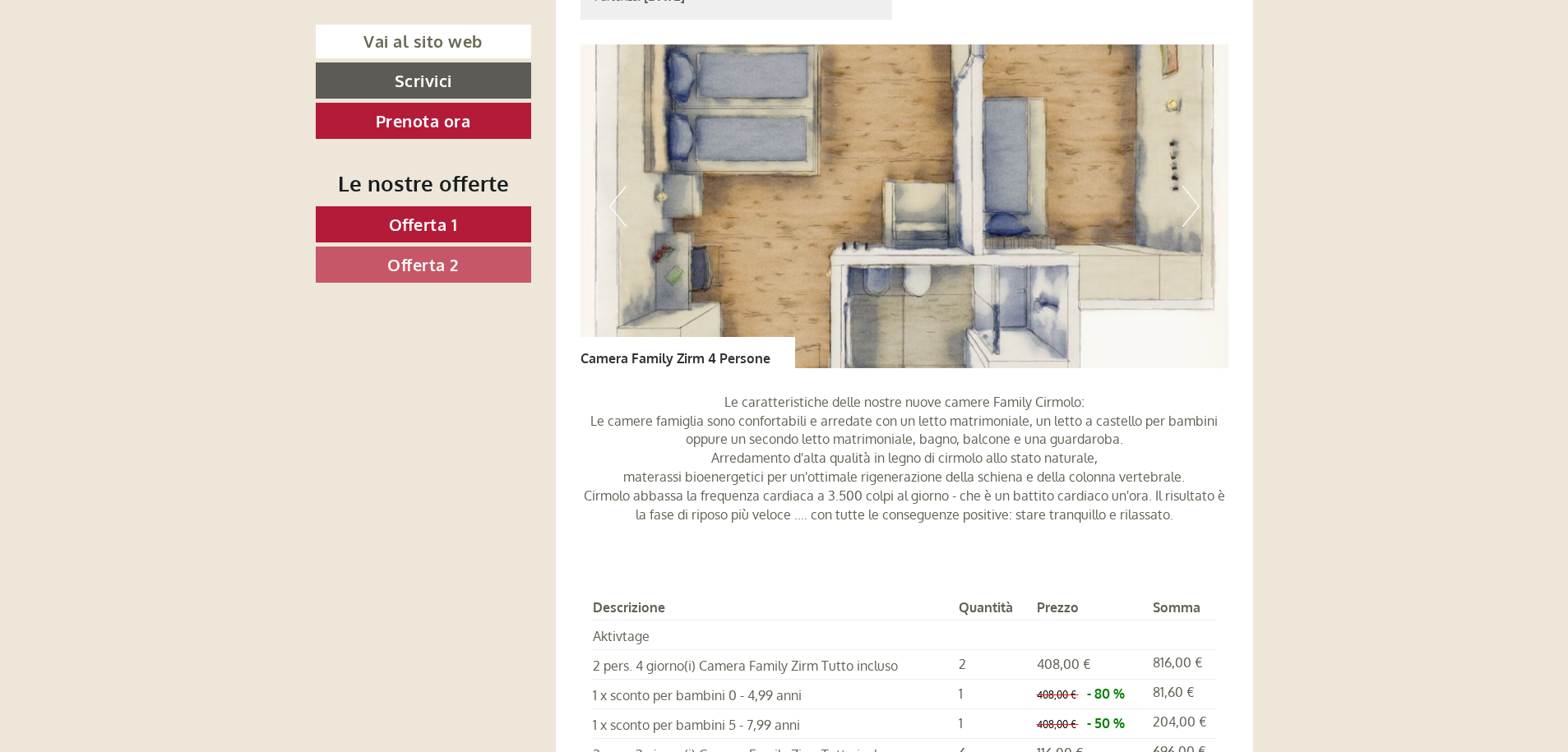
click at [624, 195] on button "Previous" at bounding box center [618, 207] width 18 height 41
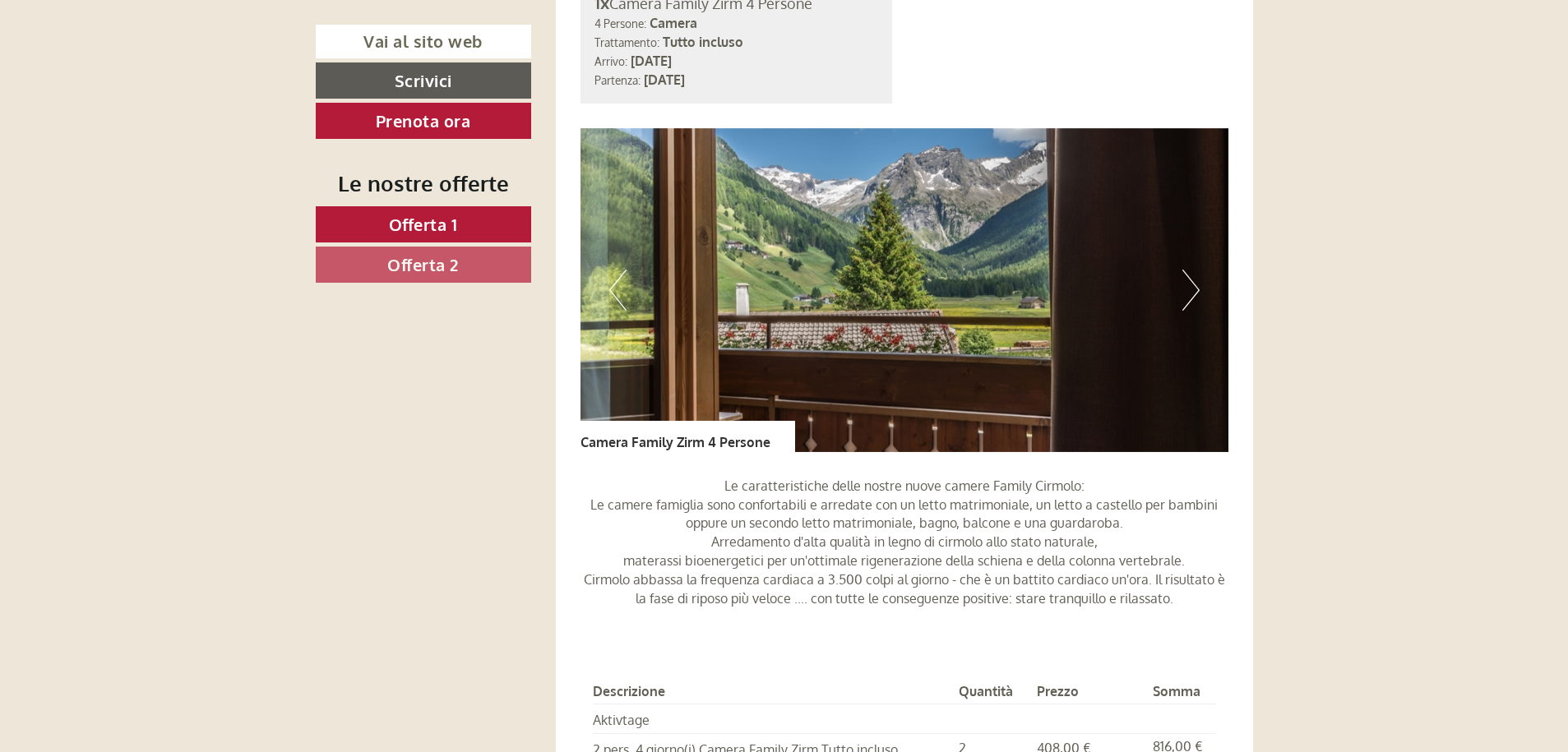
scroll to position [3042, 0]
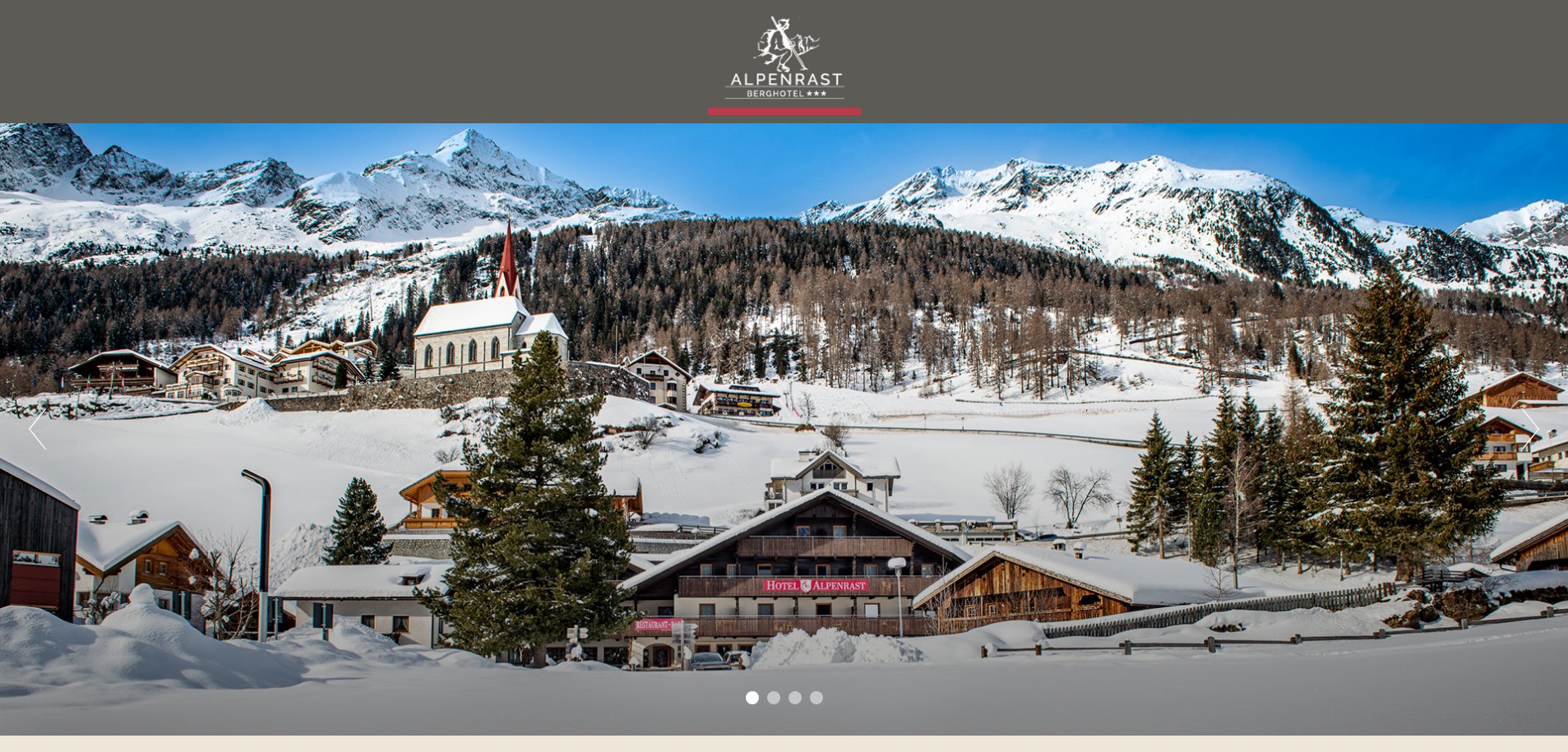
click at [790, 81] on div at bounding box center [784, 61] width 921 height 107
drag, startPoint x: 790, startPoint y: 81, endPoint x: 552, endPoint y: 28, distance: 243.8
click at [790, 82] on div at bounding box center [784, 61] width 921 height 107
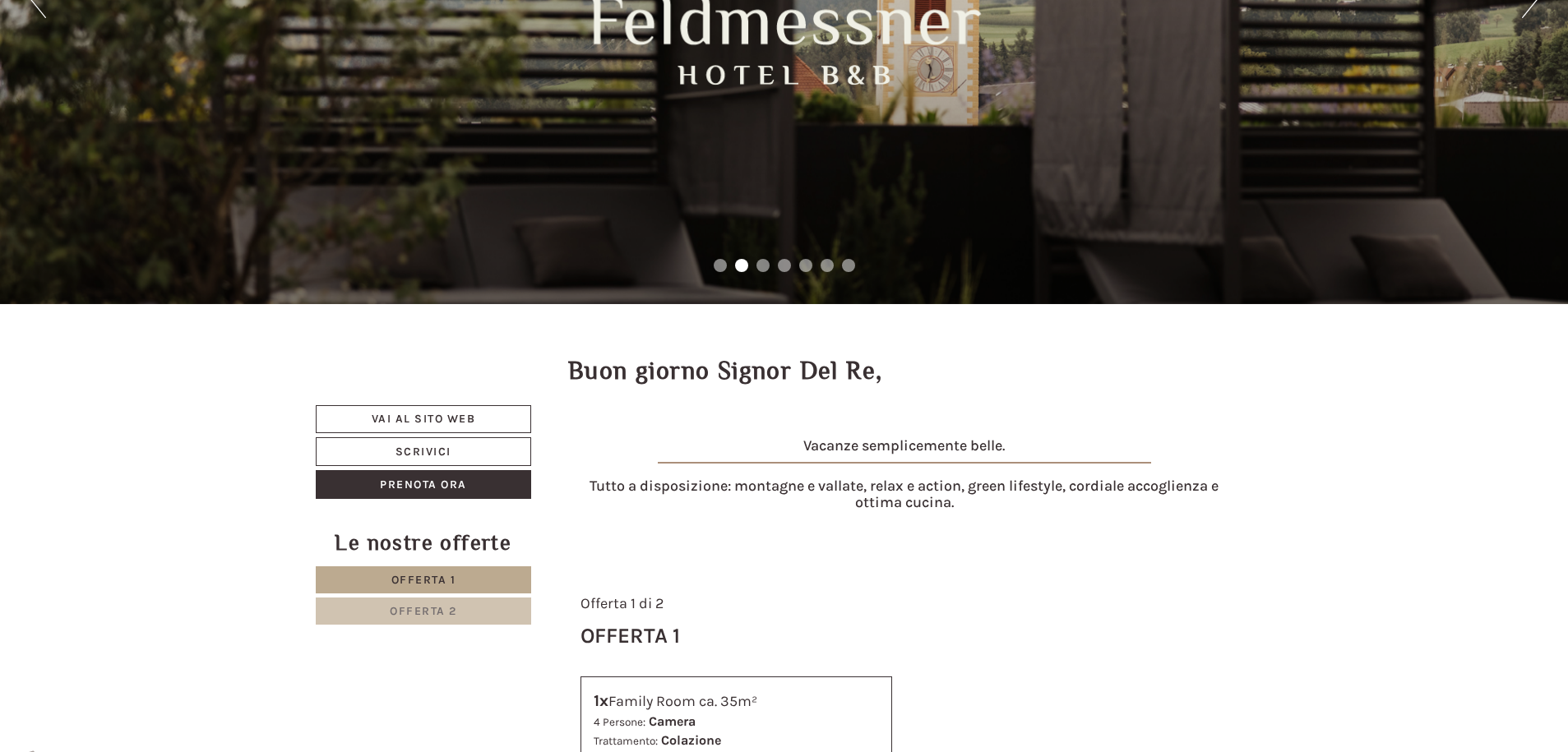
scroll to position [79, 0]
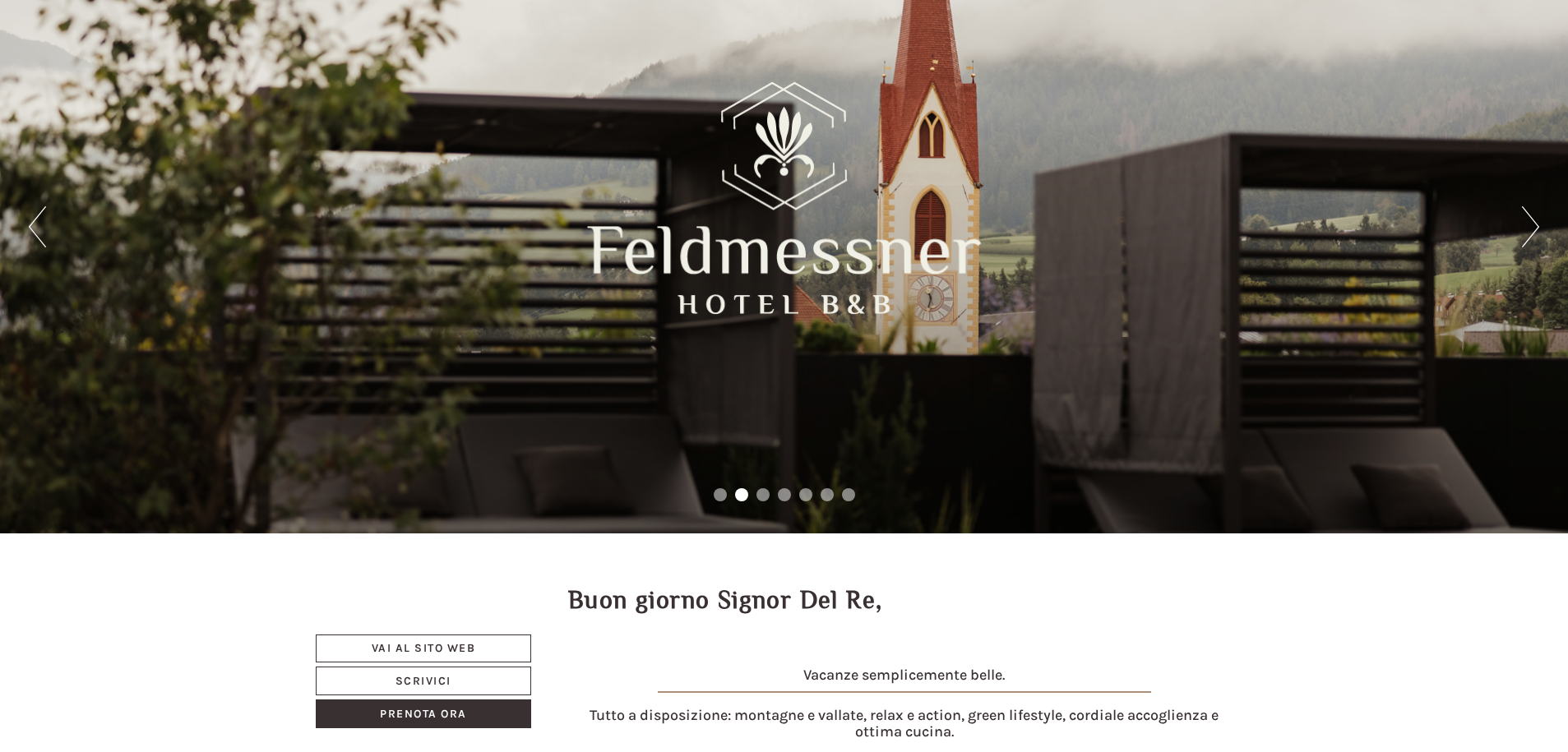
click at [1537, 239] on button "Next" at bounding box center [1531, 226] width 18 height 41
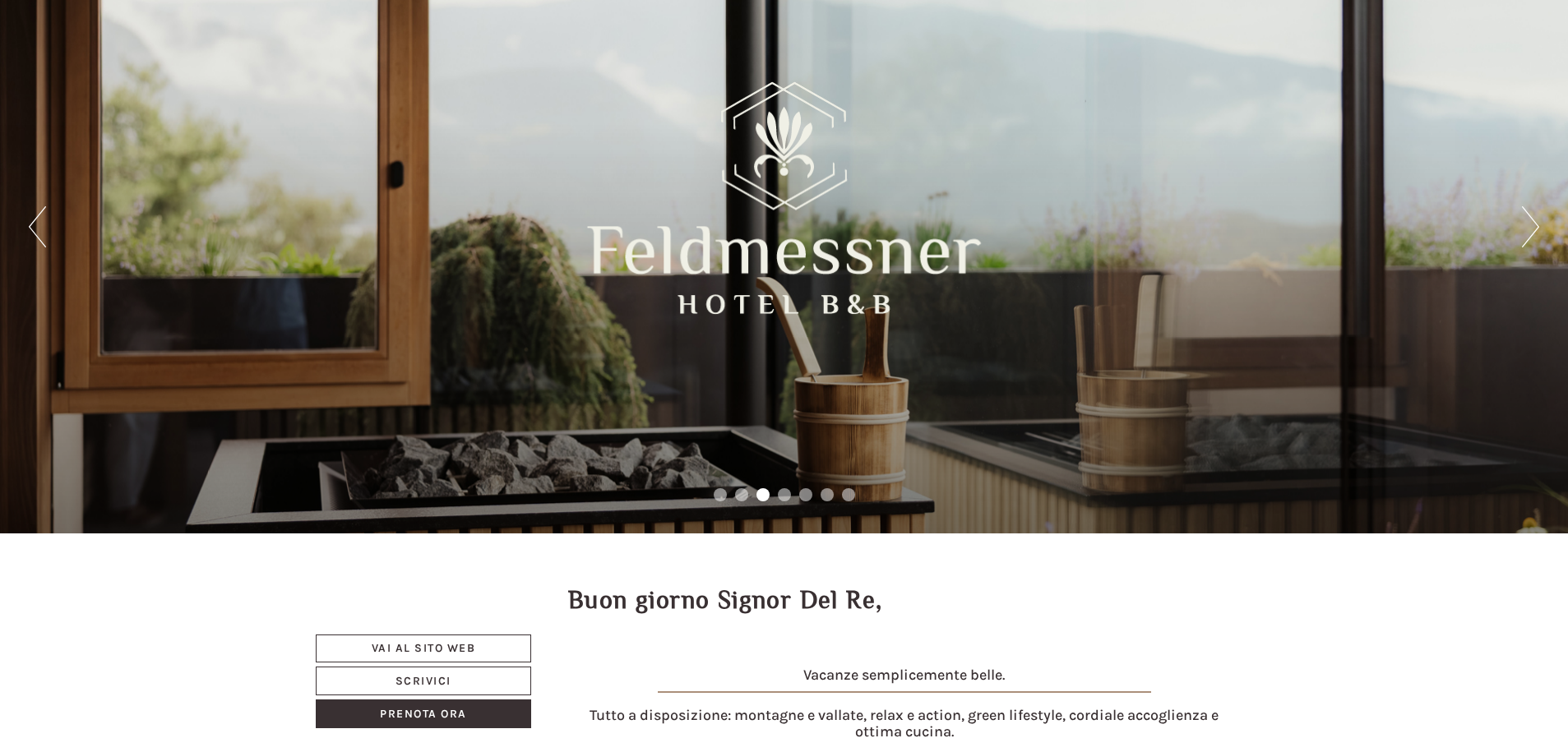
click at [1537, 239] on button "Next" at bounding box center [1531, 226] width 18 height 41
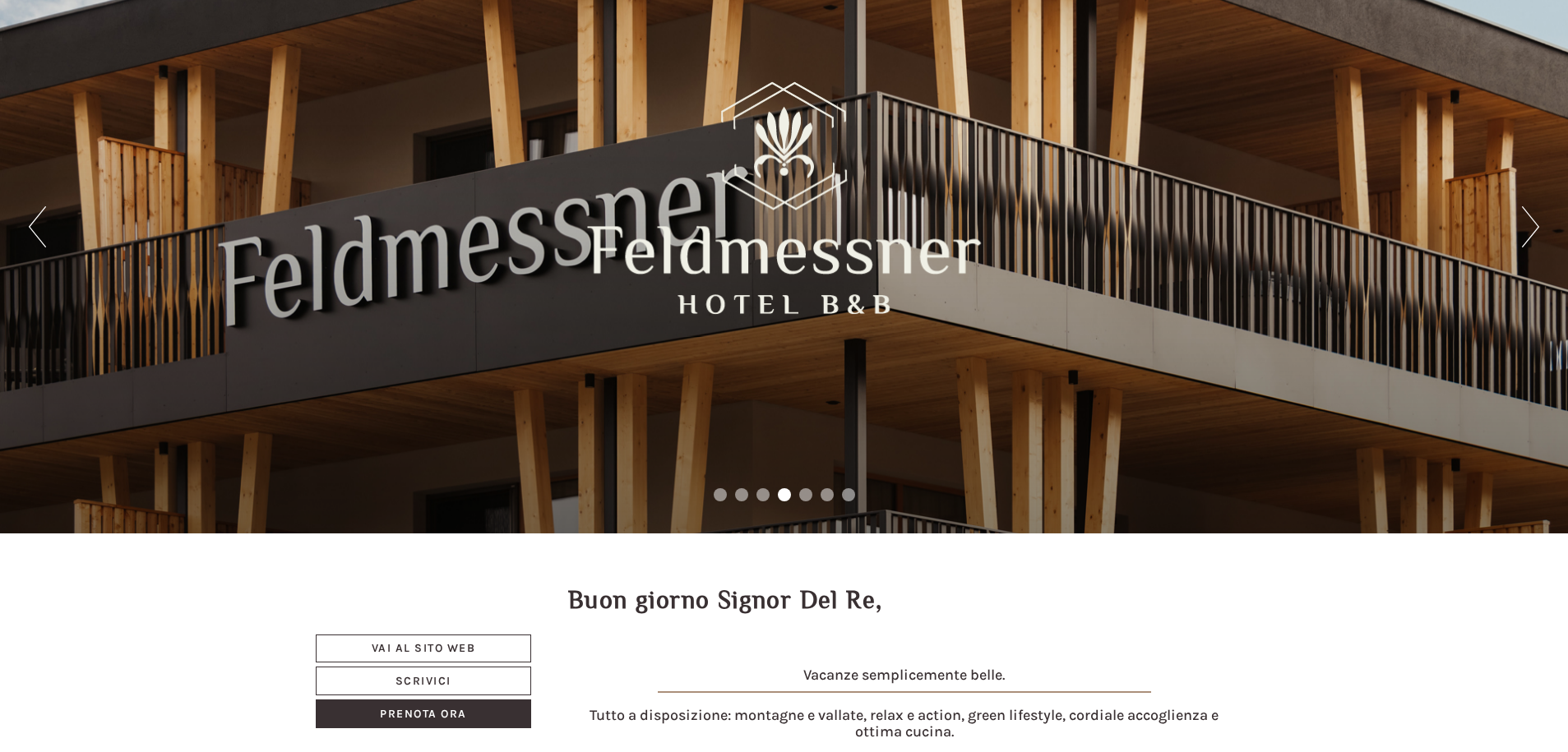
click at [1537, 239] on button "Next" at bounding box center [1531, 226] width 18 height 41
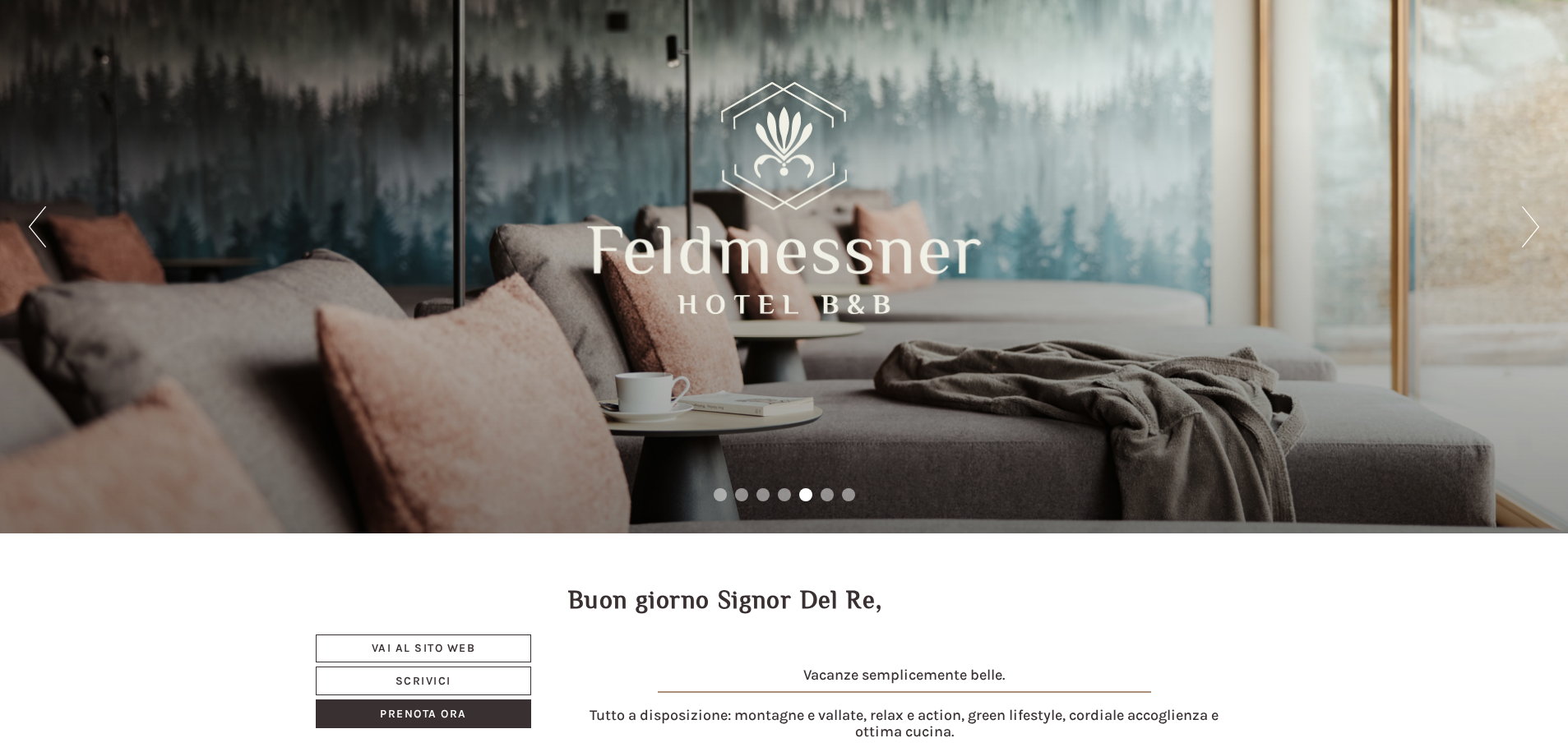
click at [1537, 239] on button "Next" at bounding box center [1531, 226] width 18 height 41
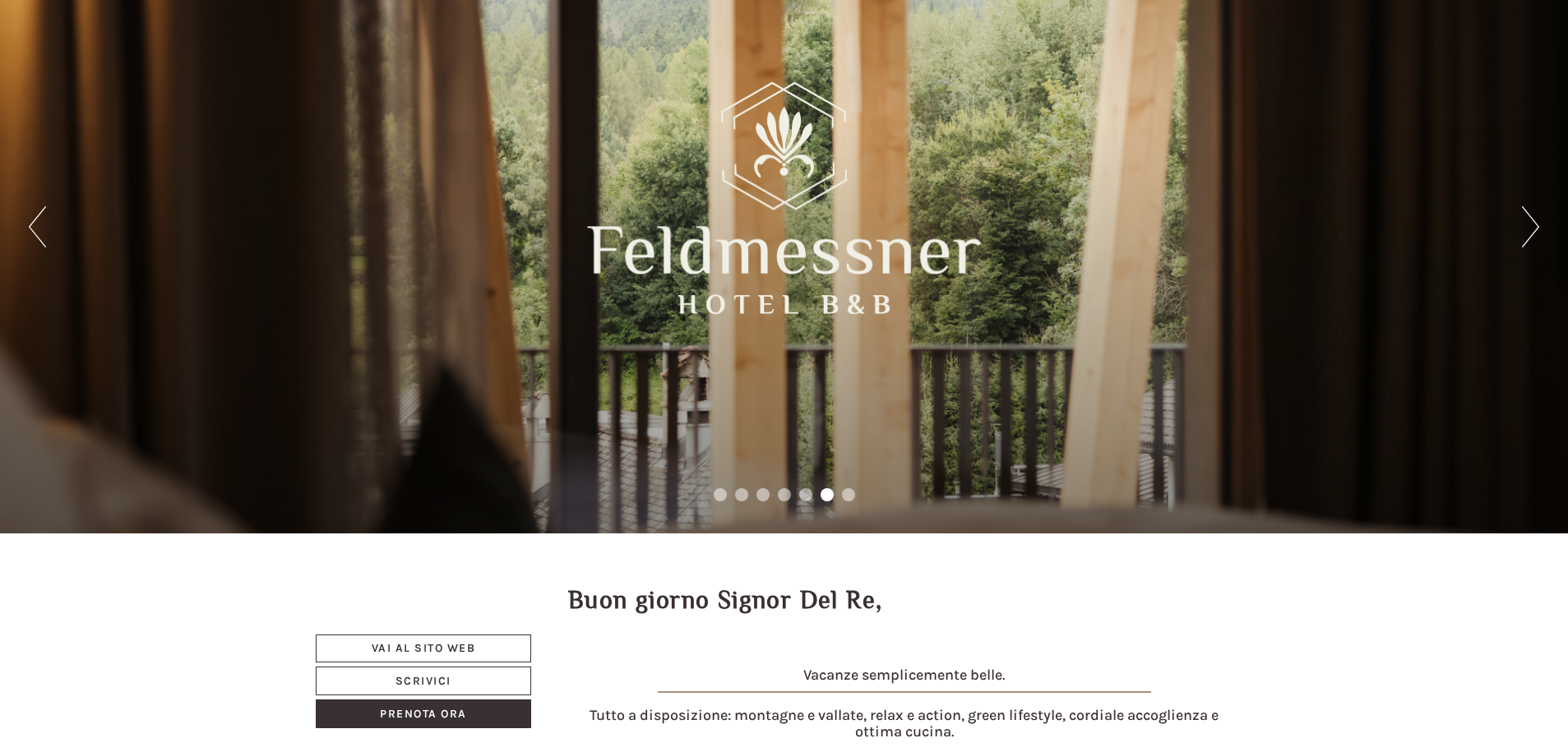
click at [1537, 239] on button "Next" at bounding box center [1531, 226] width 18 height 41
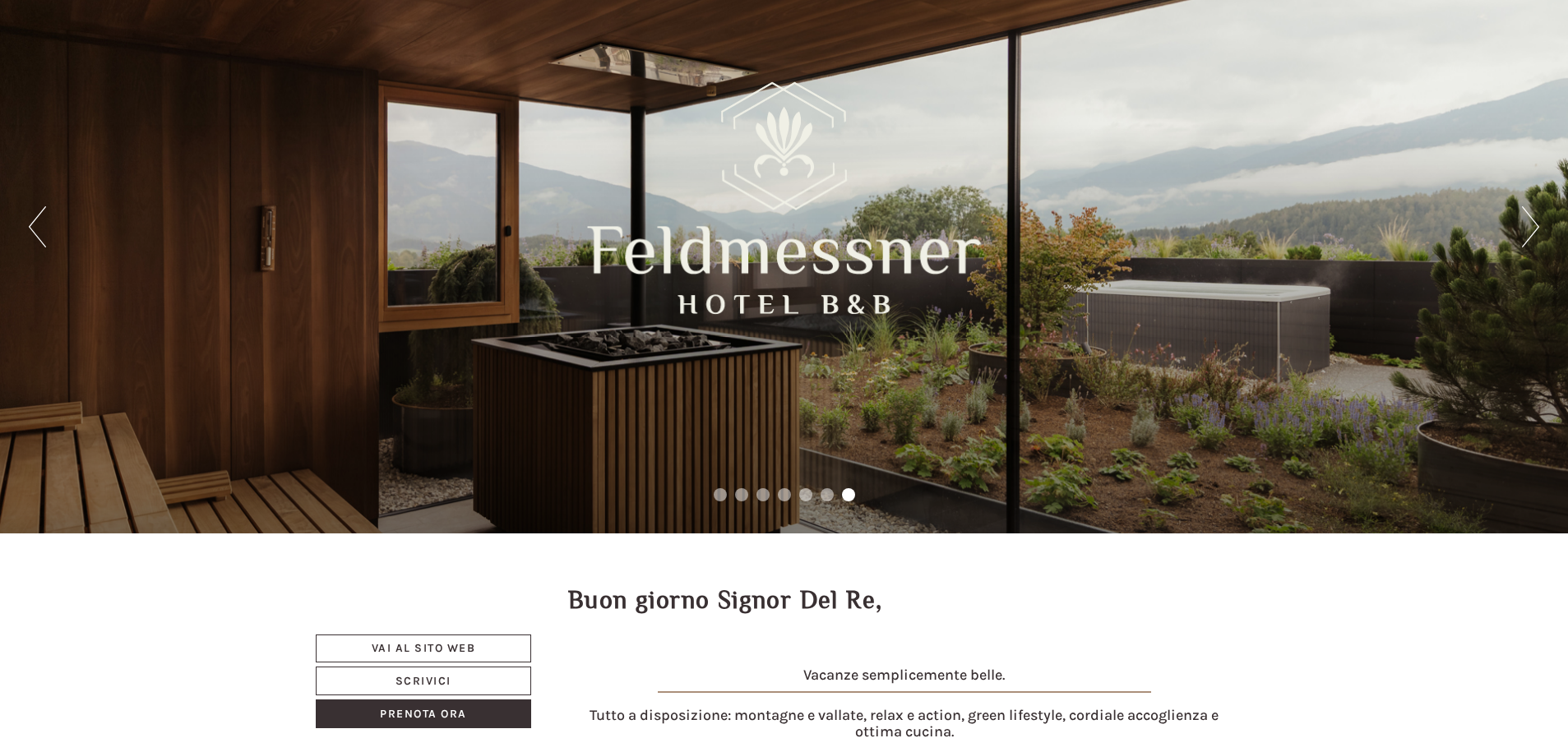
click at [1537, 238] on button "Next" at bounding box center [1531, 226] width 18 height 41
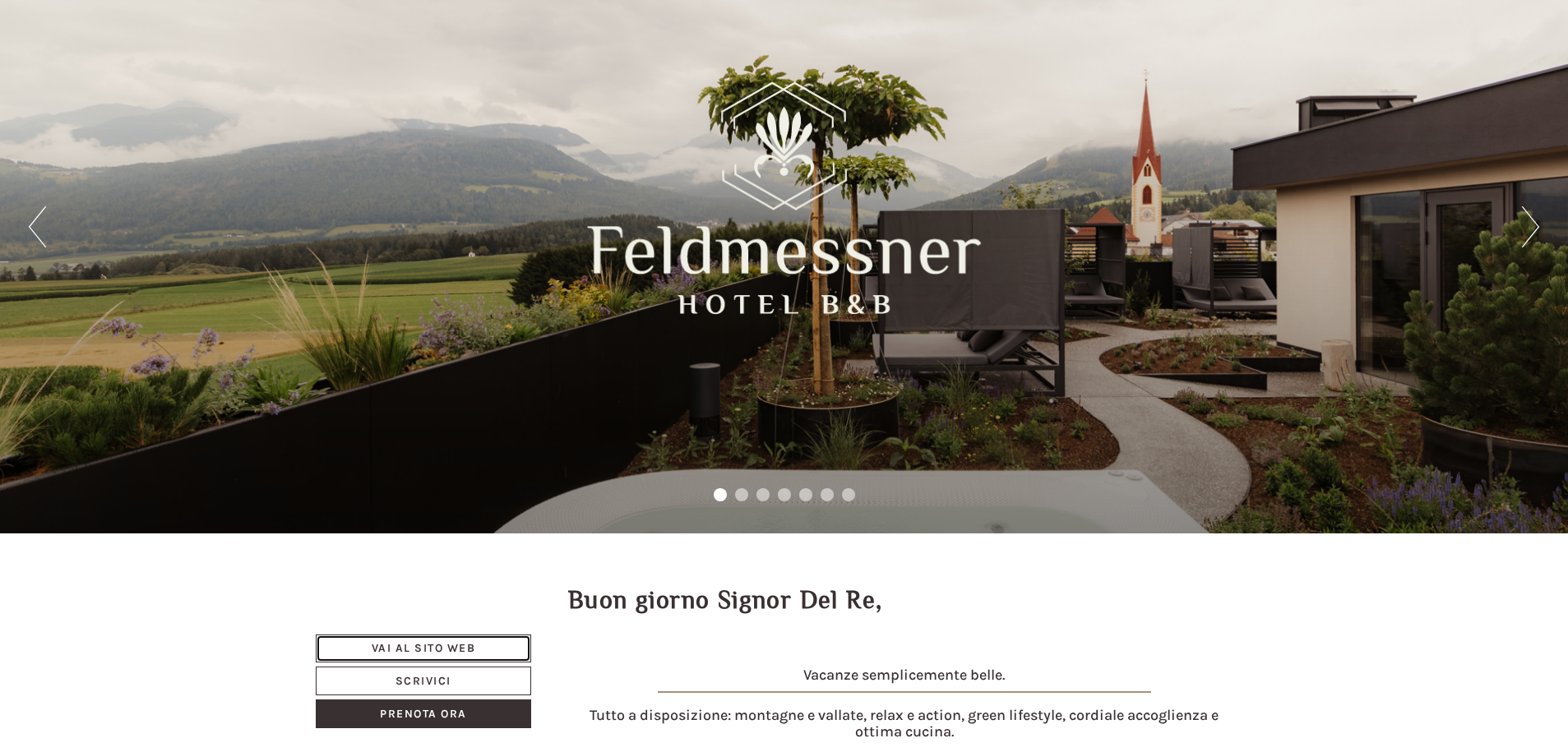
click at [450, 646] on link "Vai al sito web" at bounding box center [424, 648] width 217 height 28
